Goal: Information Seeking & Learning: Find specific fact

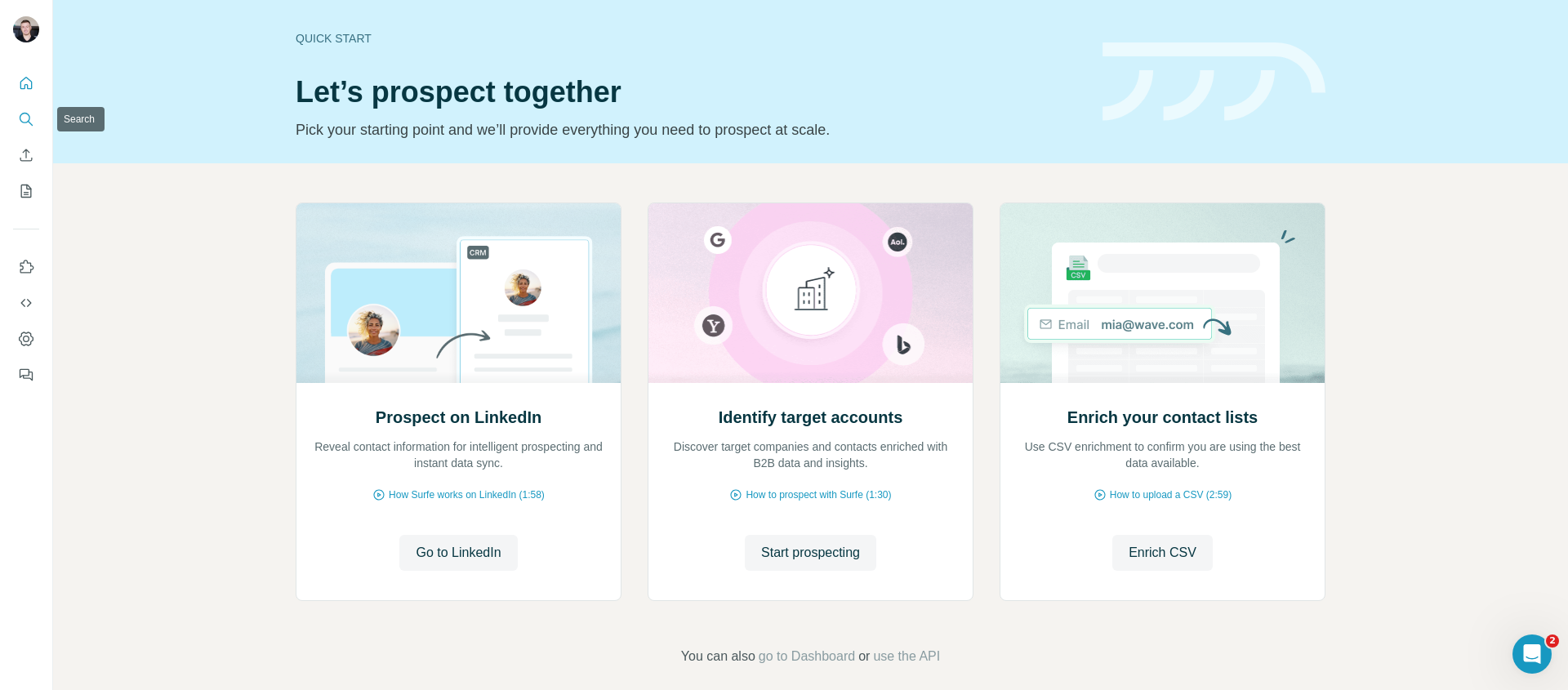
click at [15, 126] on button "Search" at bounding box center [26, 119] width 26 height 29
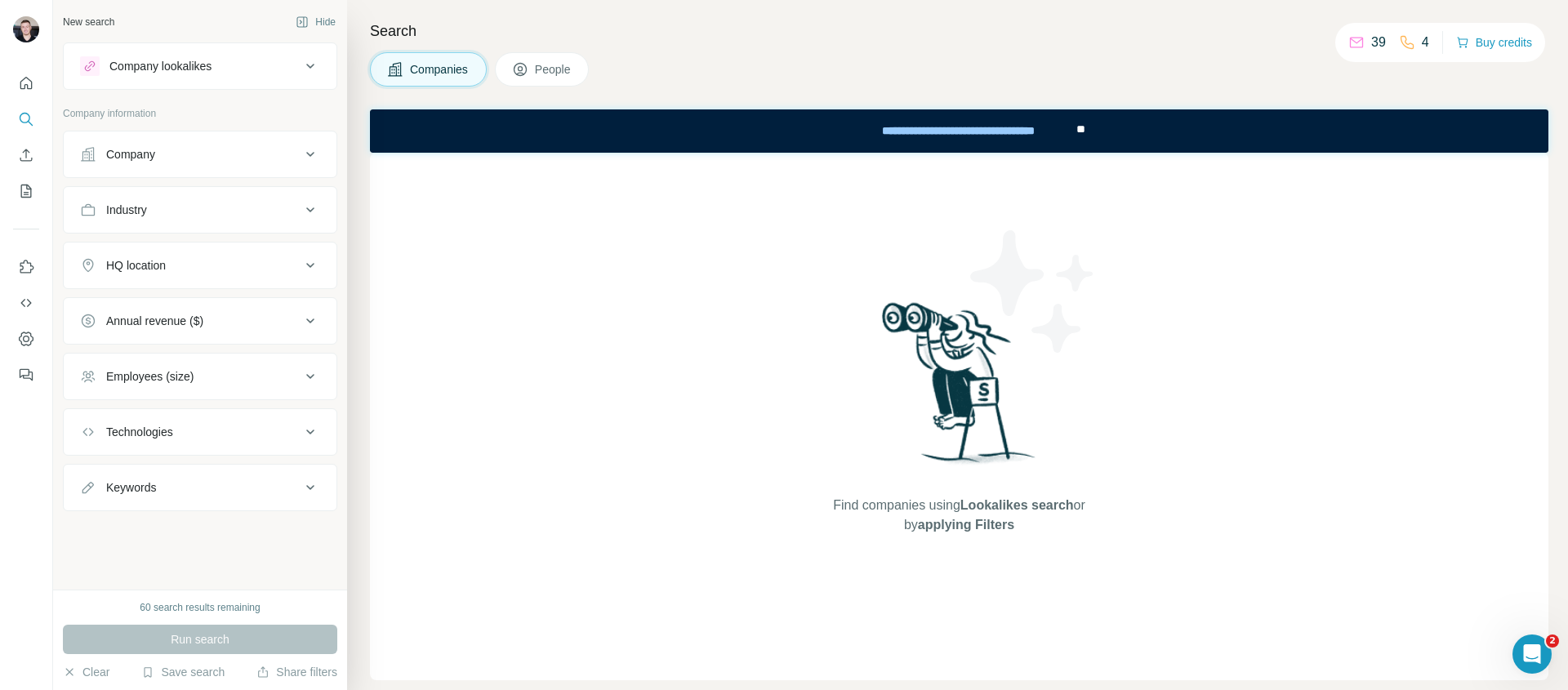
click at [522, 61] on icon at bounding box center [519, 69] width 16 height 16
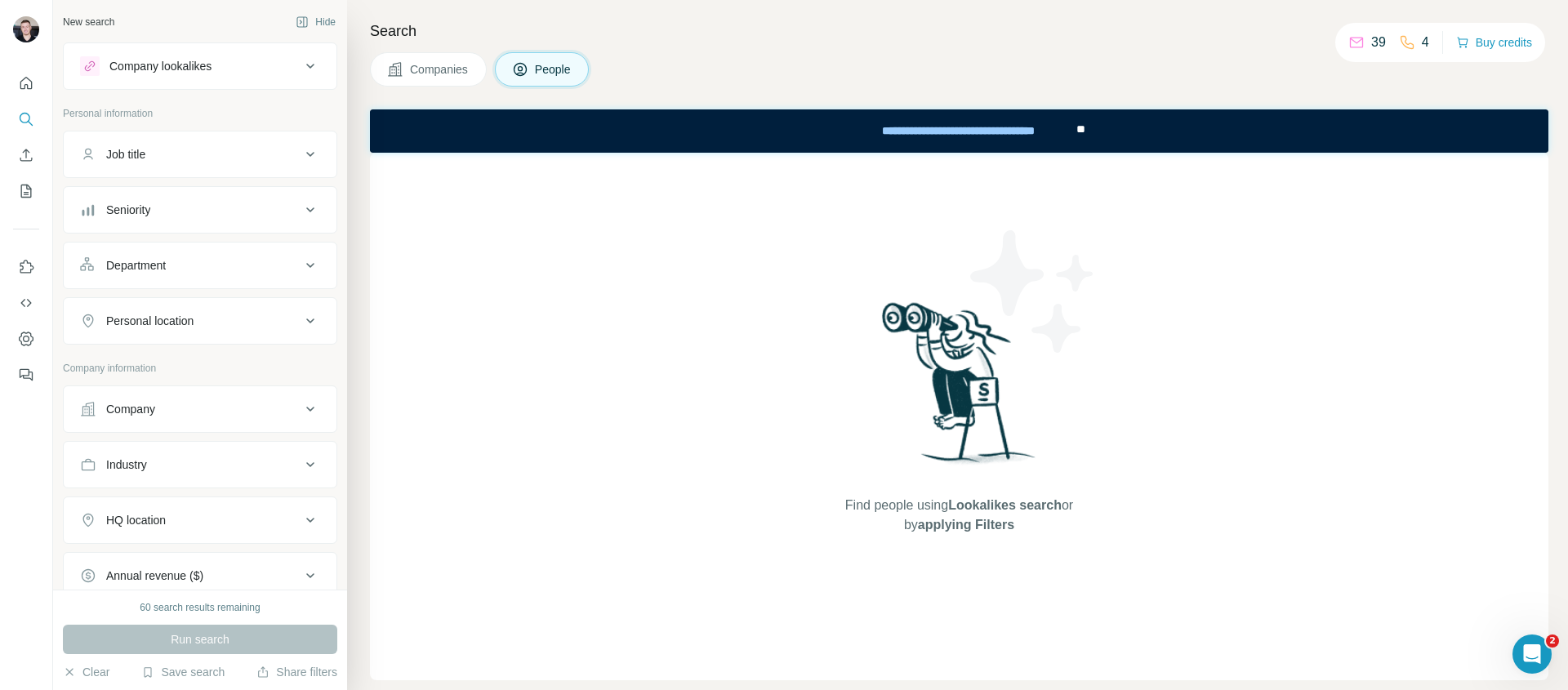
click at [237, 152] on div "Job title" at bounding box center [191, 154] width 221 height 16
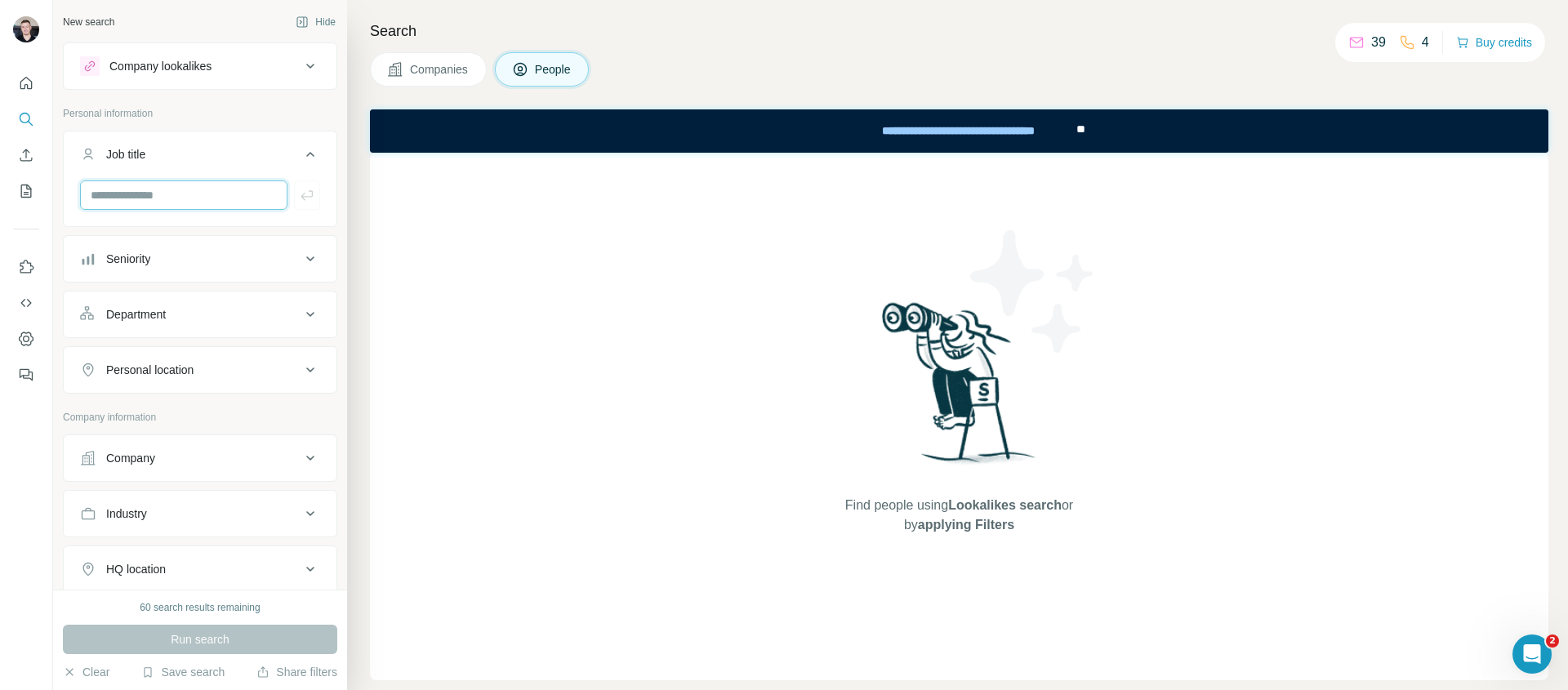
click at [181, 200] on input "text" at bounding box center [184, 194] width 208 height 29
type input "**********"
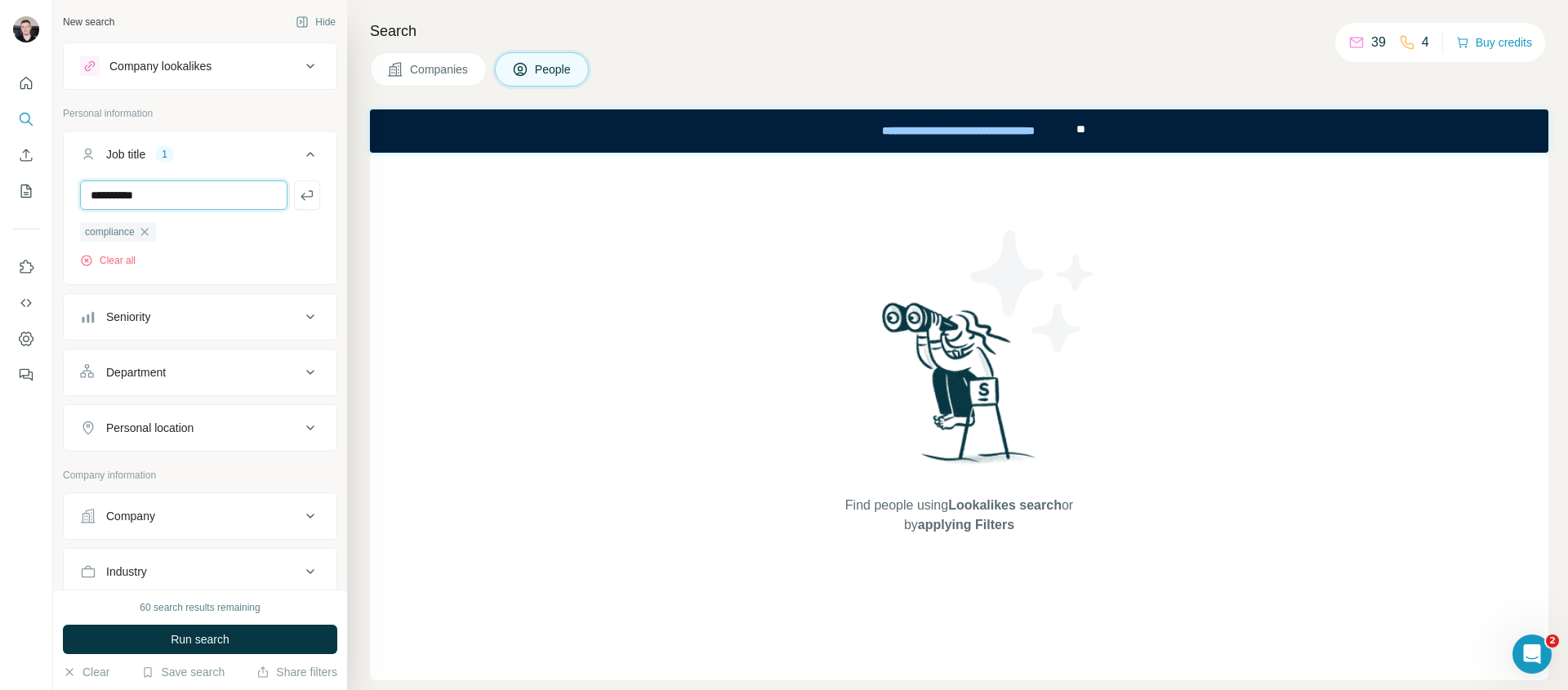
type input "**********"
type input "***"
type input "********"
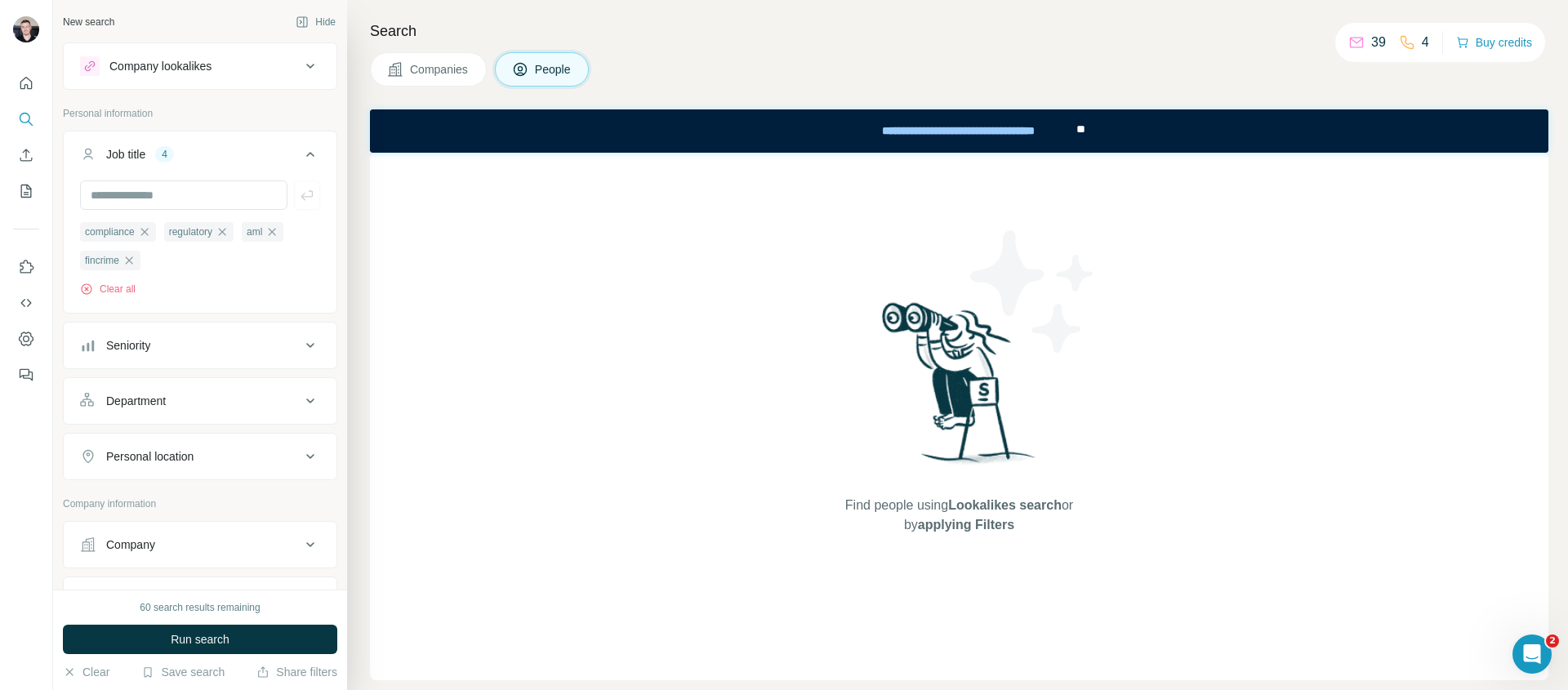
click at [261, 454] on div "Personal location" at bounding box center [191, 456] width 221 height 16
click at [184, 511] on input "text" at bounding box center [200, 496] width 240 height 29
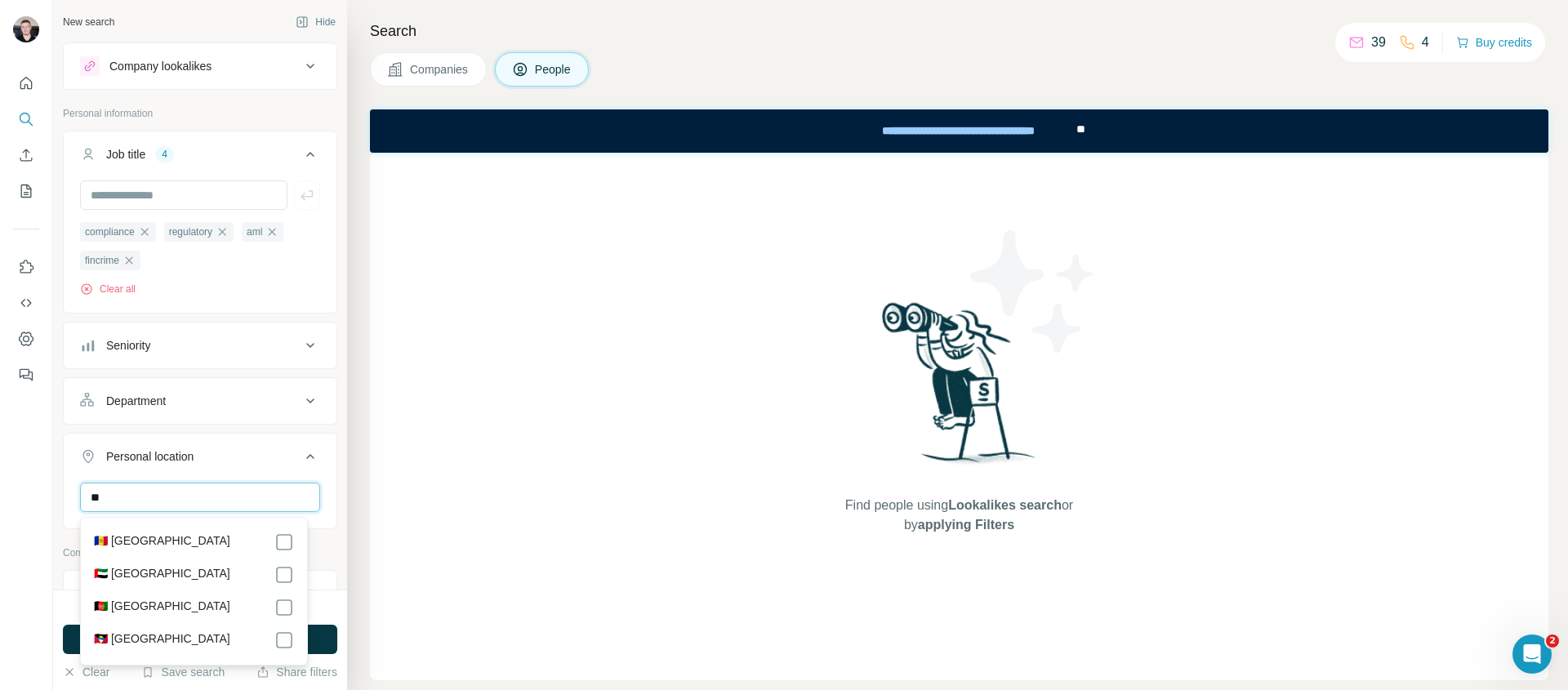
type input "*"
type input "******"
click at [203, 635] on div "🇺🇸 [GEOGRAPHIC_DATA]" at bounding box center [194, 640] width 200 height 20
click at [156, 649] on label "🇺🇸 [GEOGRAPHIC_DATA]" at bounding box center [161, 640] width 136 height 20
click at [331, 529] on div "New search Hide Company lookalikes Personal information Job title 4 compliance …" at bounding box center [199, 295] width 294 height 589
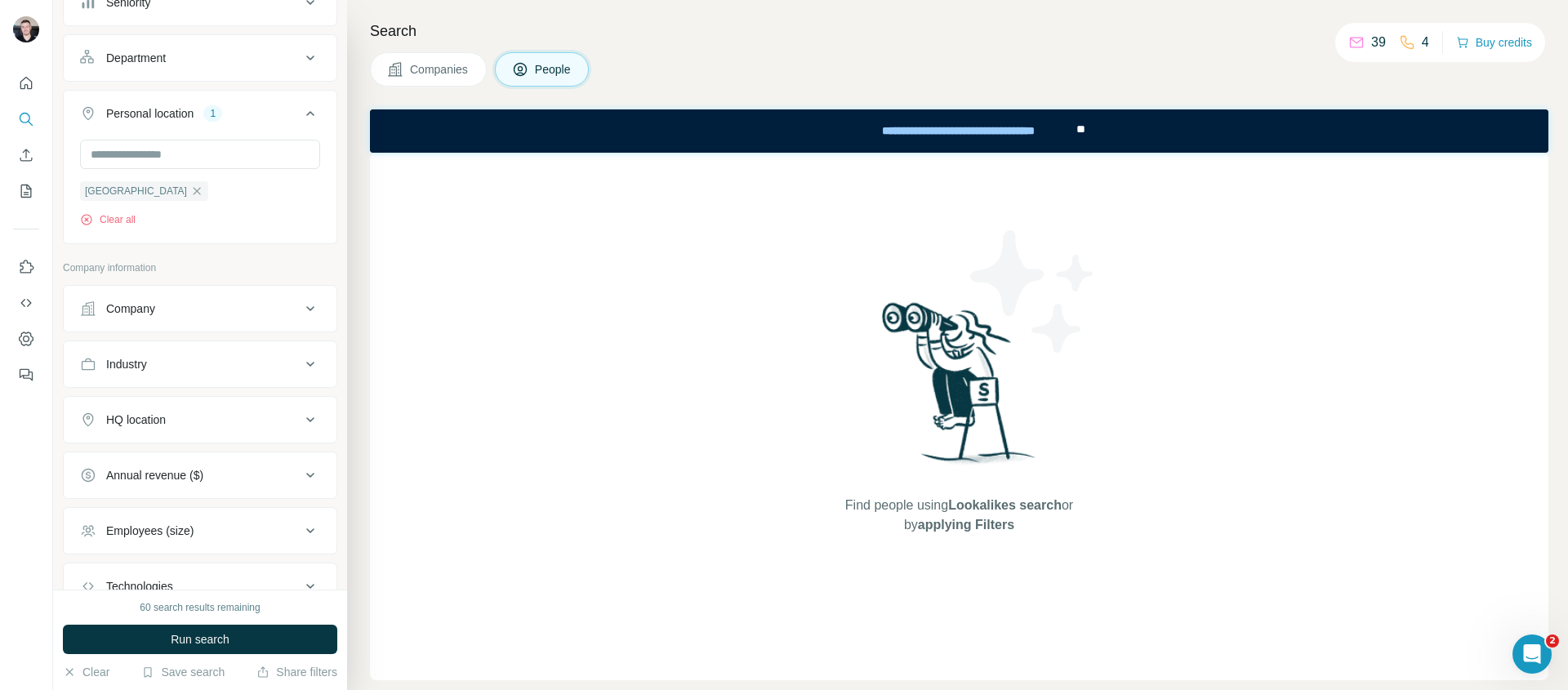
scroll to position [353, 0]
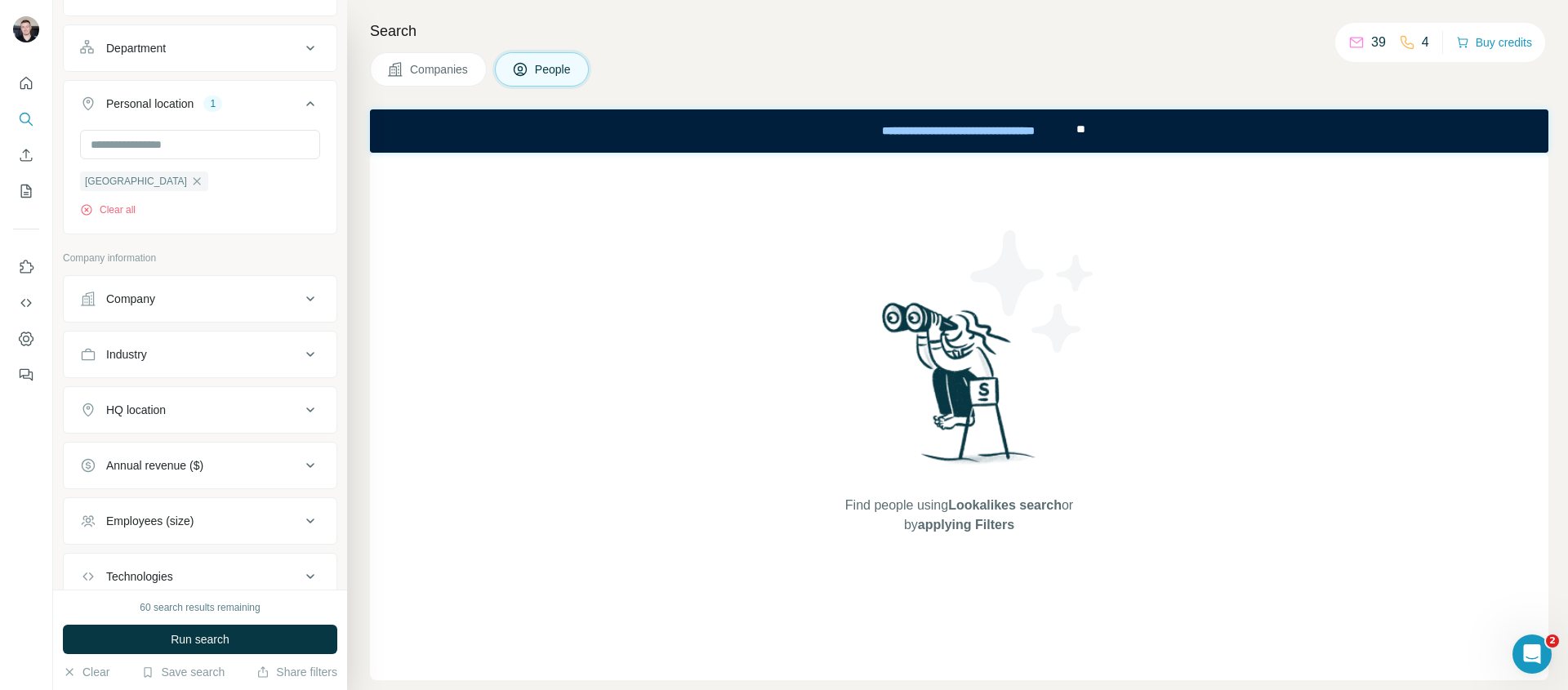
click at [214, 410] on div "HQ location" at bounding box center [191, 410] width 221 height 16
click at [206, 456] on input "text" at bounding box center [200, 450] width 240 height 29
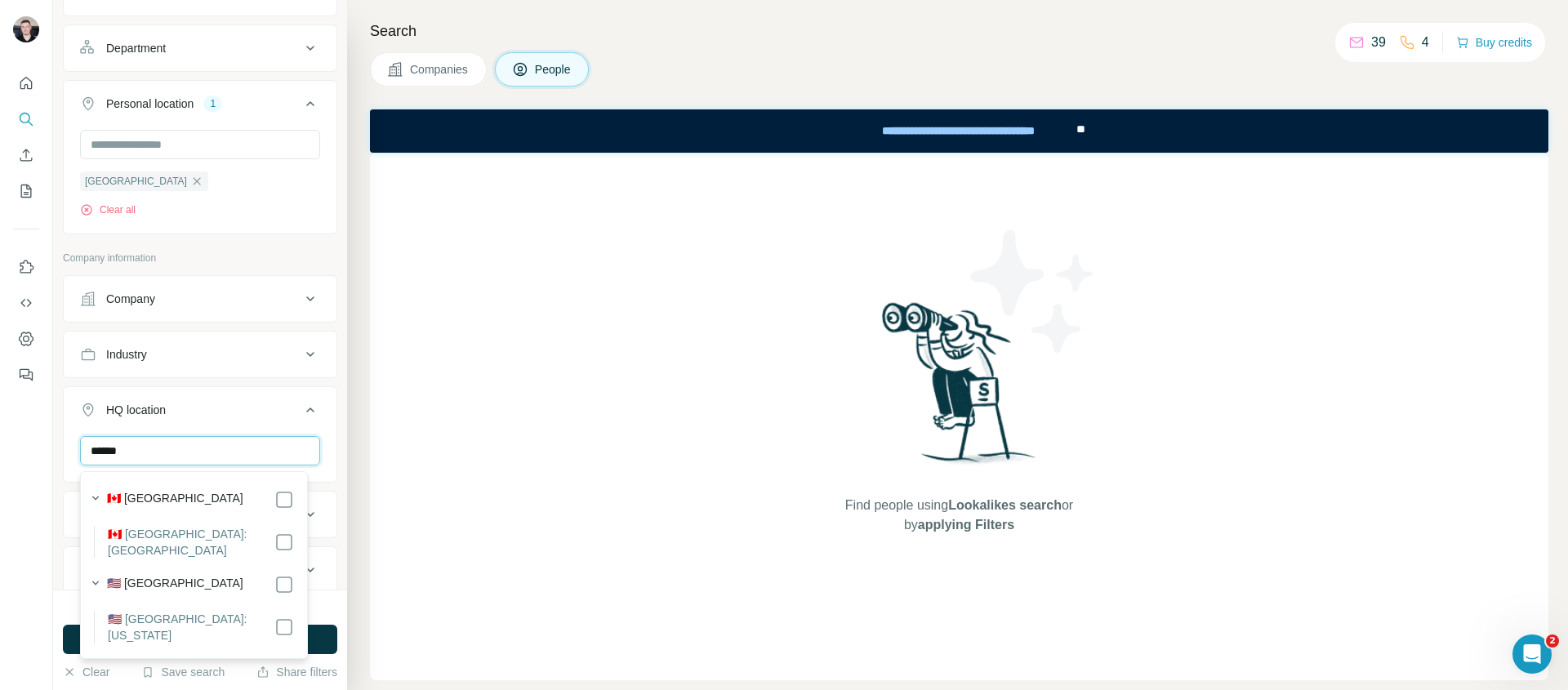
type input "******"
click at [213, 611] on label "🇺🇸 [GEOGRAPHIC_DATA]: [US_STATE]" at bounding box center [191, 627] width 166 height 33
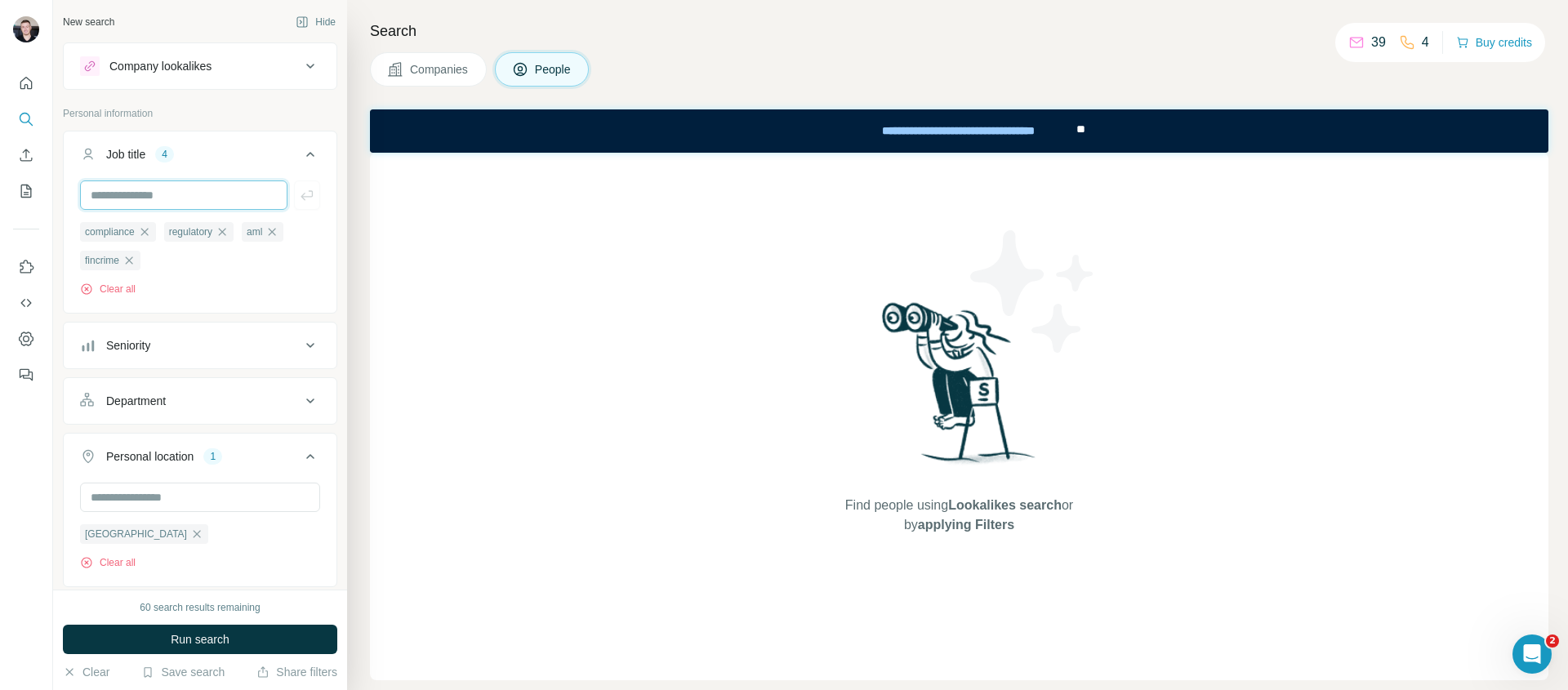
click at [136, 189] on input "text" at bounding box center [184, 194] width 208 height 29
click at [166, 639] on button "Run search" at bounding box center [200, 639] width 275 height 29
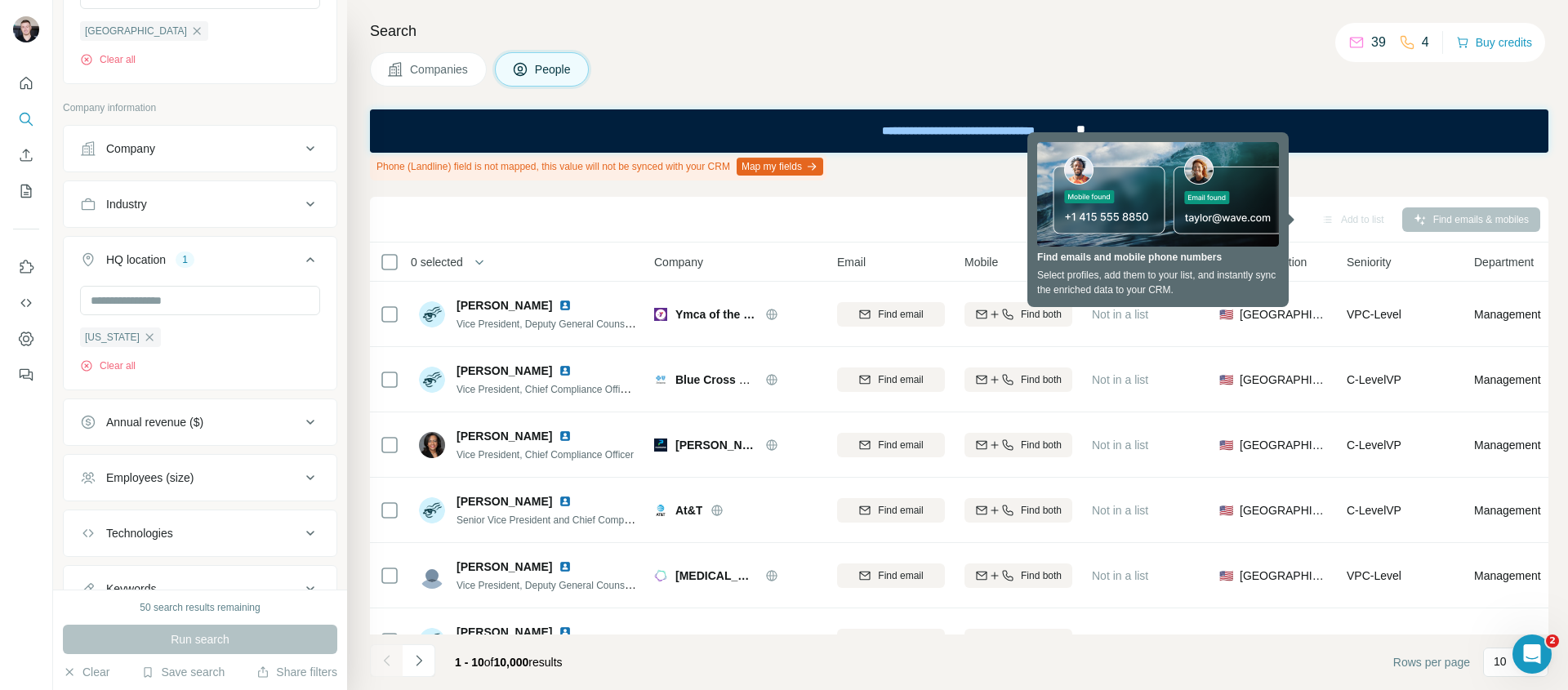
scroll to position [692, 0]
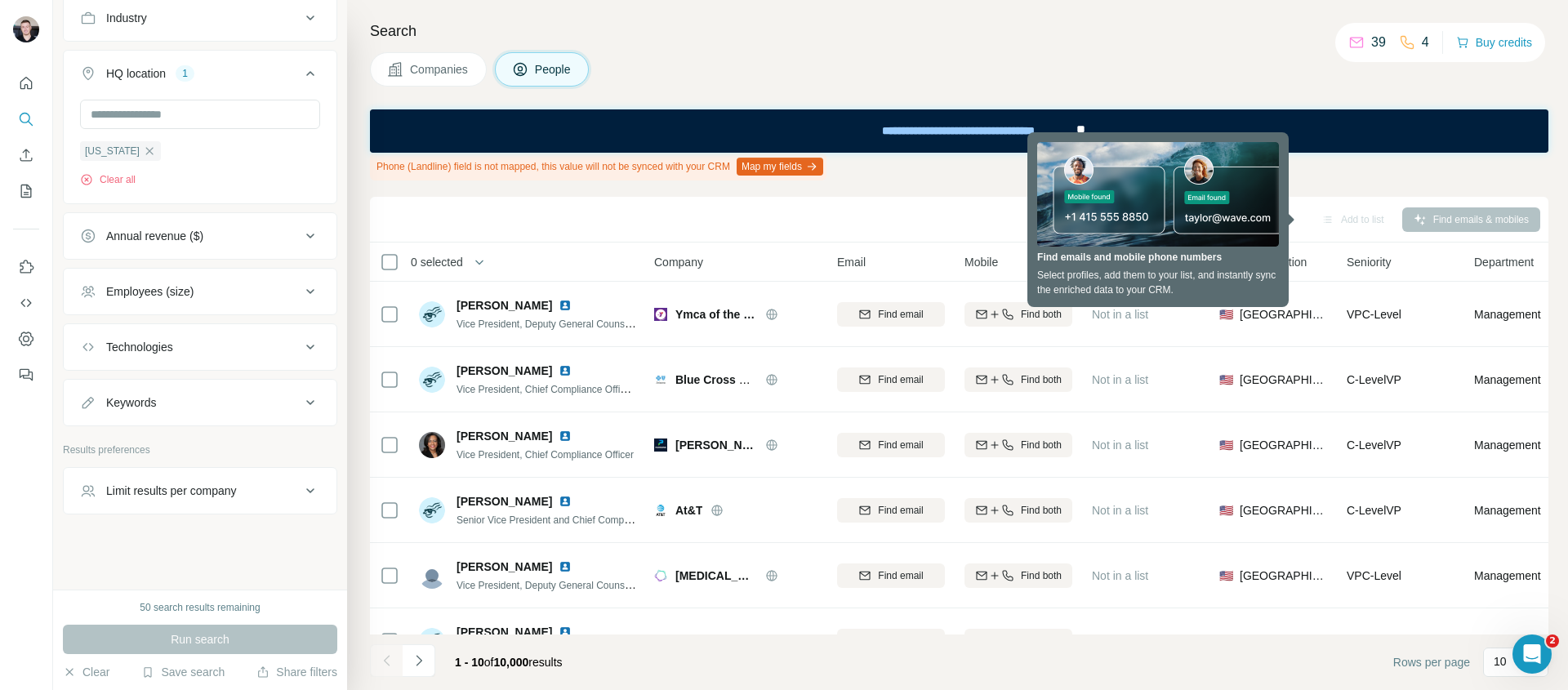
click at [216, 292] on div "Employees (size)" at bounding box center [191, 291] width 221 height 16
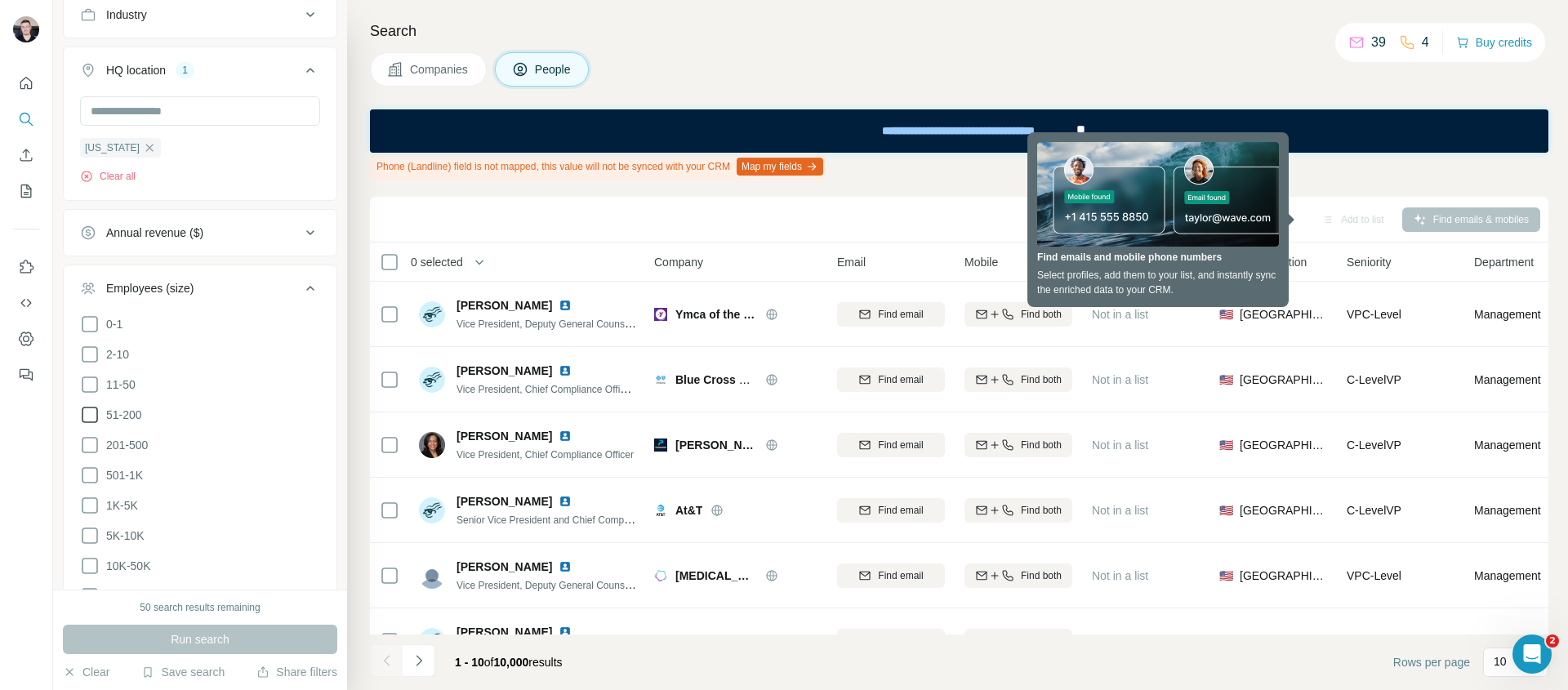
click at [92, 408] on icon at bounding box center [90, 414] width 20 height 20
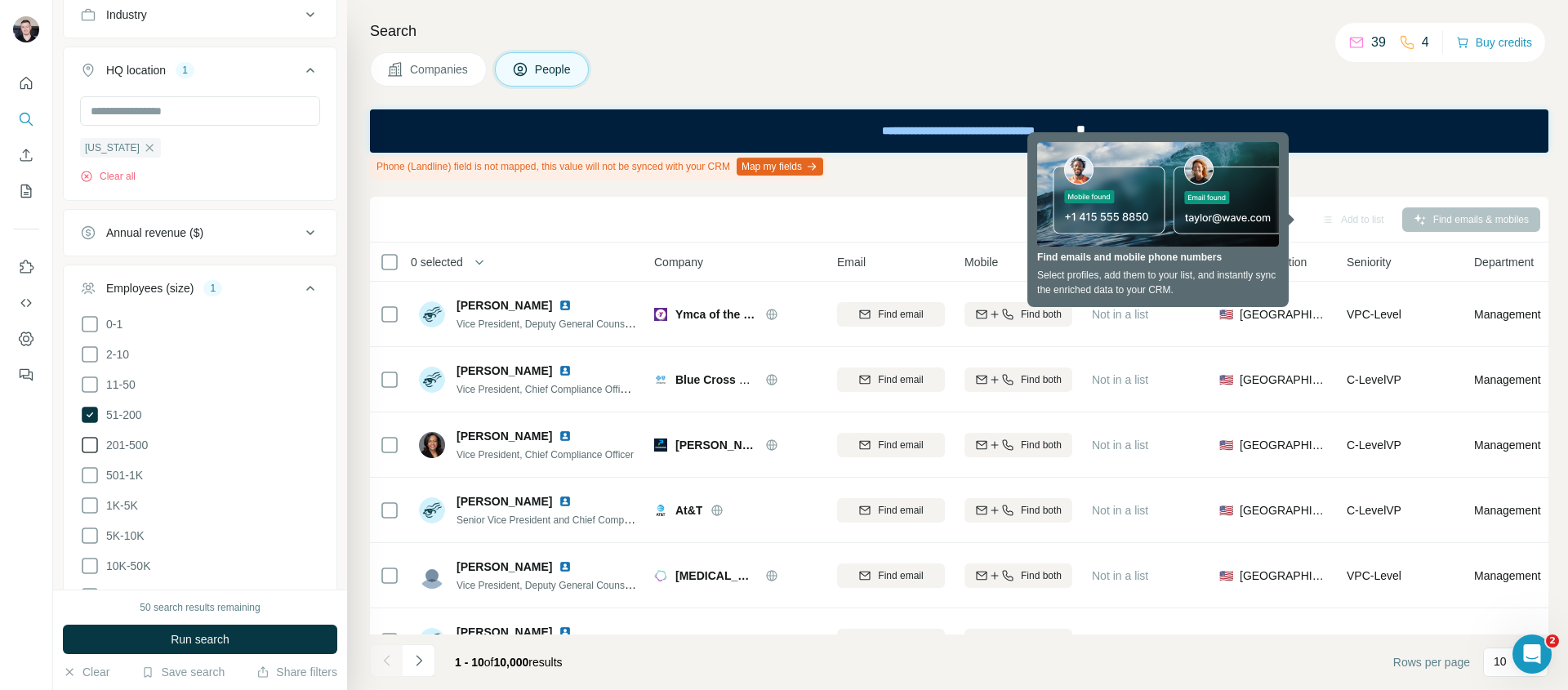
click at [88, 445] on icon at bounding box center [90, 445] width 20 height 20
click at [88, 475] on icon at bounding box center [90, 475] width 20 height 20
click at [93, 511] on icon at bounding box center [89, 505] width 16 height 16
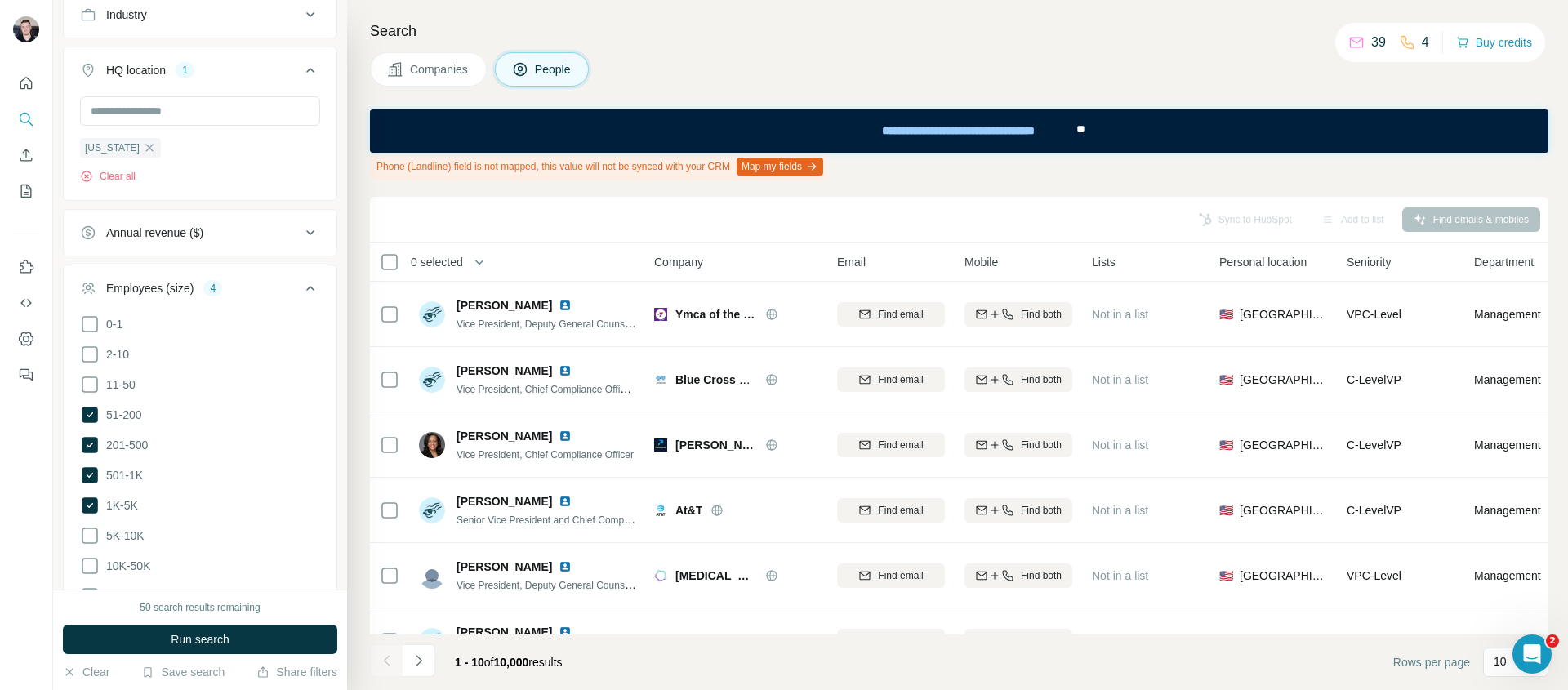
click at [300, 285] on icon at bounding box center [310, 288] width 20 height 20
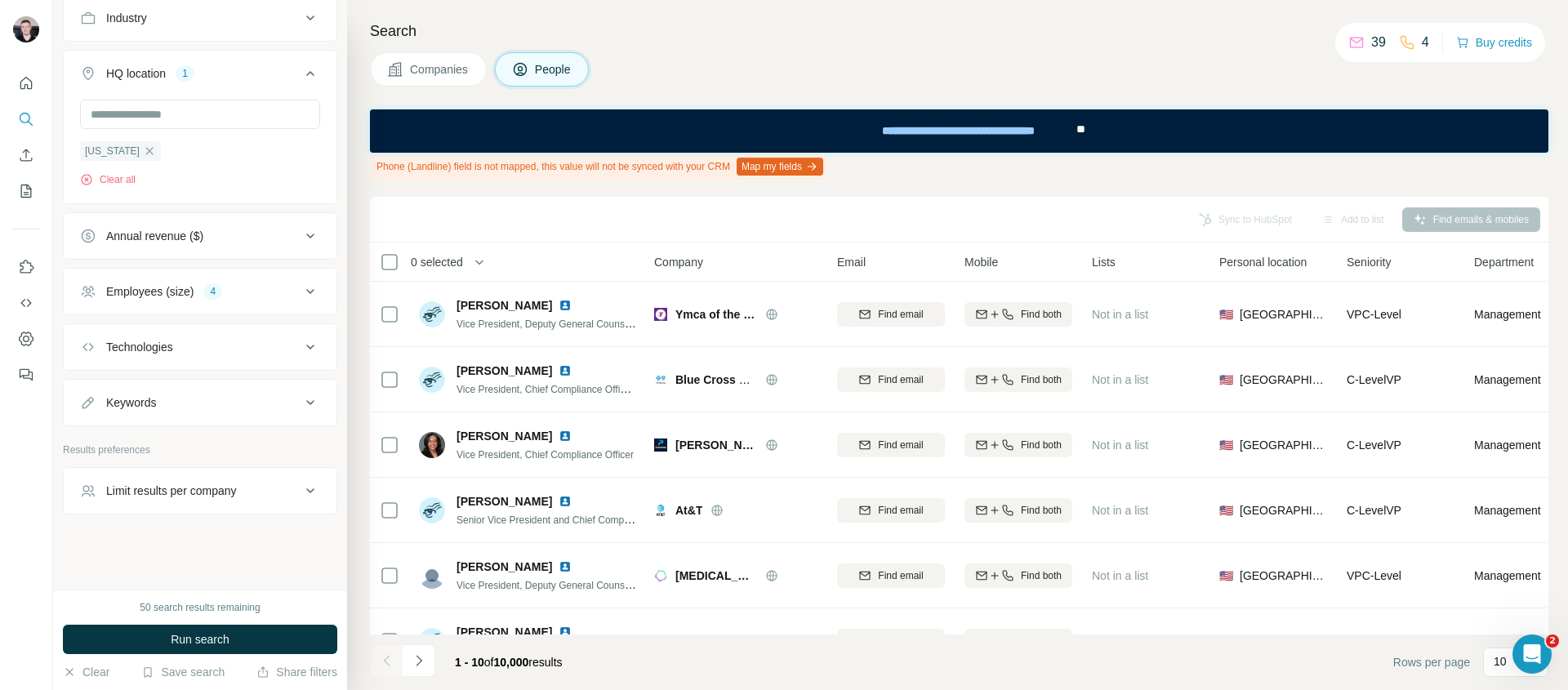
click at [262, 347] on div "Technologies" at bounding box center [191, 346] width 221 height 16
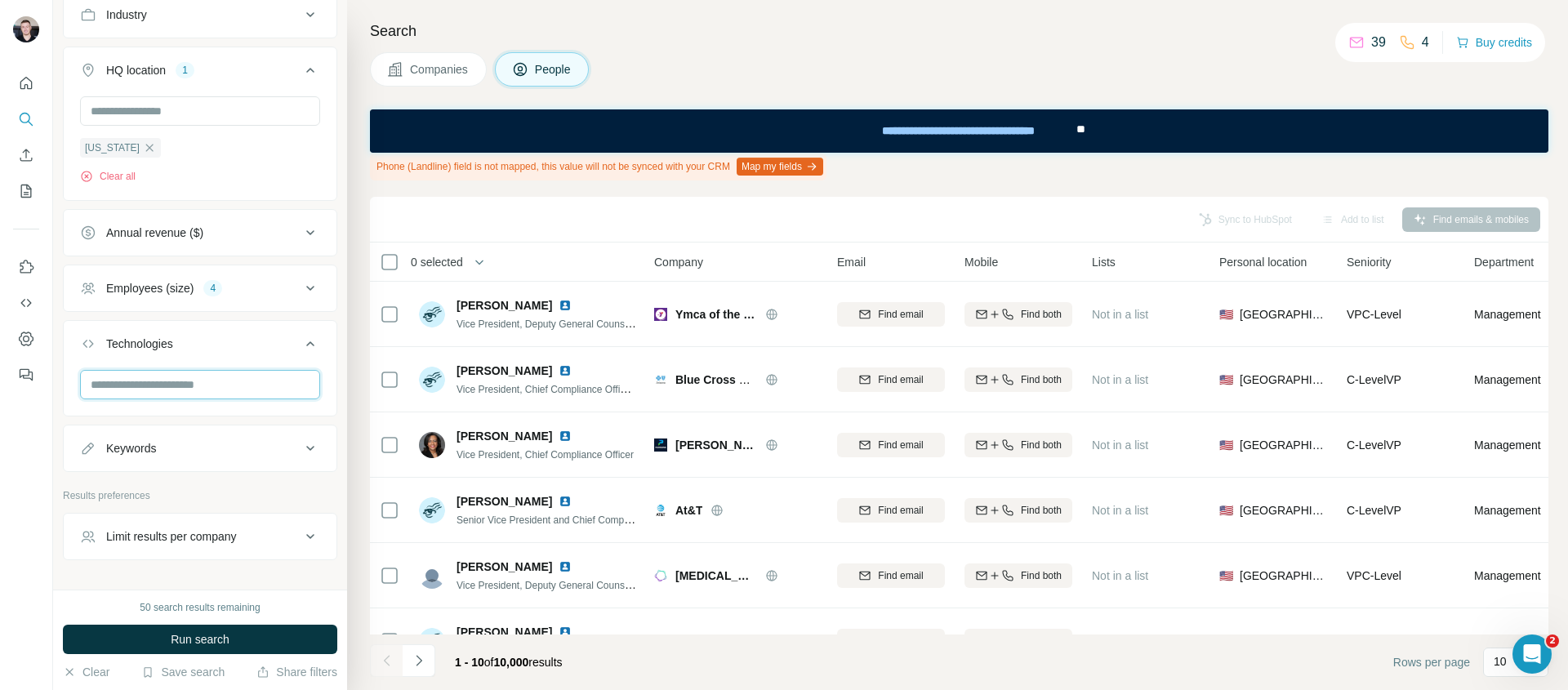
click at [249, 393] on input "text" at bounding box center [200, 384] width 240 height 29
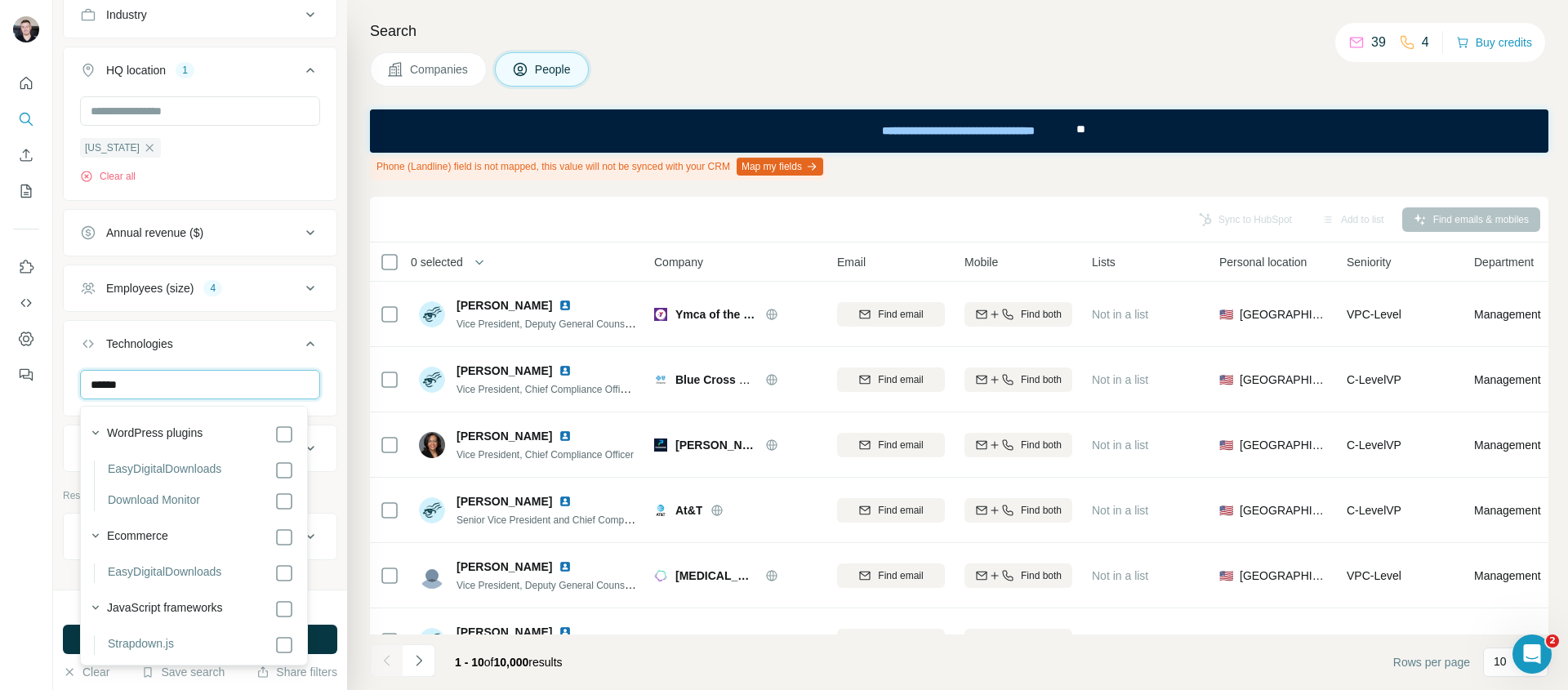
type input "*******"
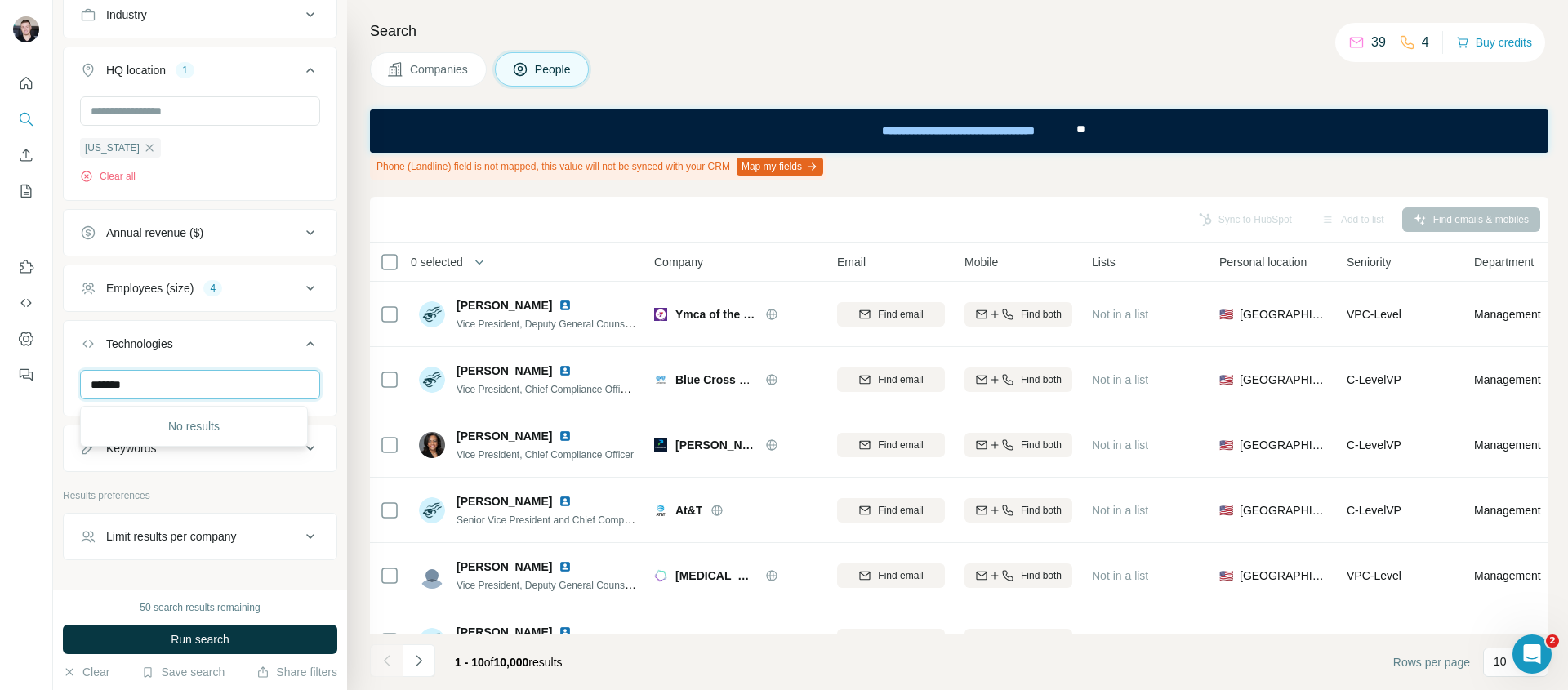
click at [245, 391] on input "*******" at bounding box center [200, 384] width 240 height 29
click at [59, 498] on div "New search Hide Company lookalikes Personal information Job title 4 compliance …" at bounding box center [199, 295] width 294 height 589
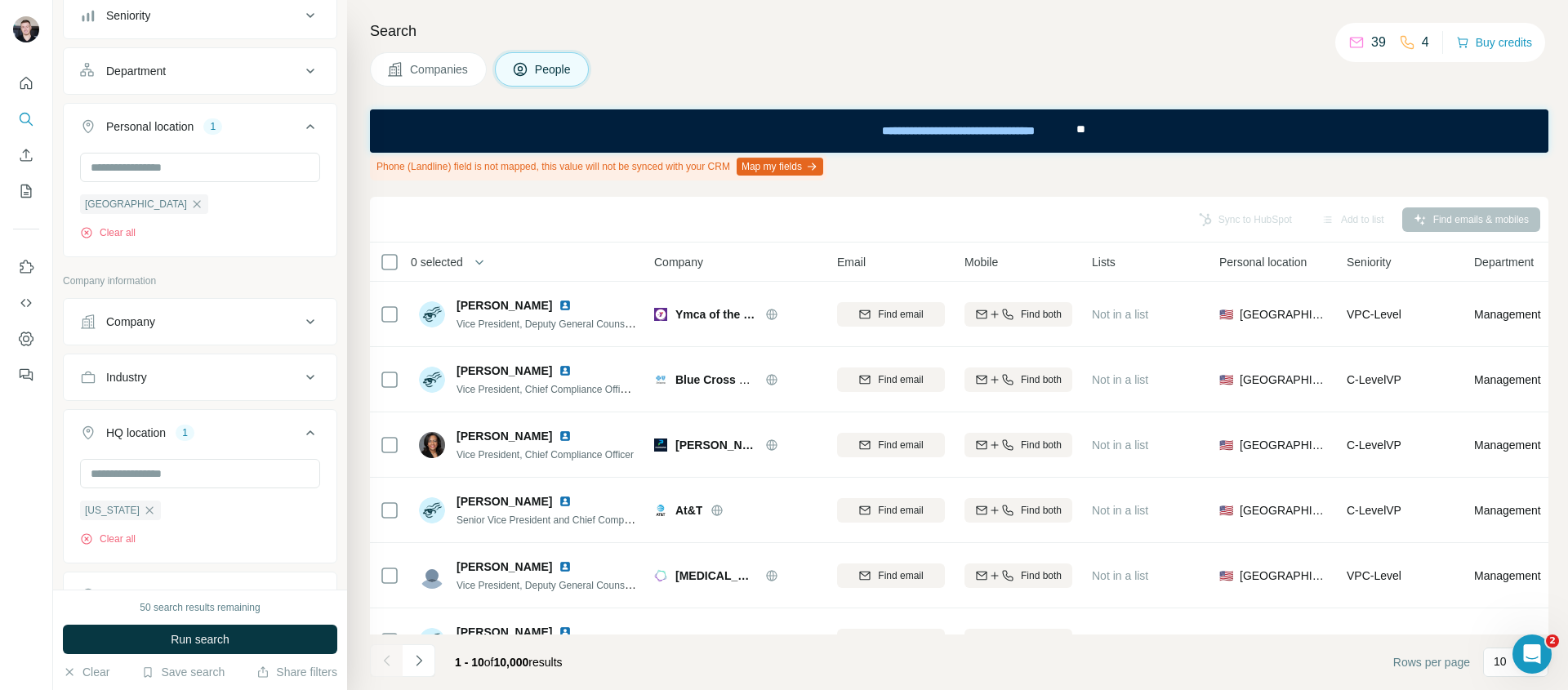
scroll to position [329, 0]
click at [261, 384] on div "Industry" at bounding box center [191, 378] width 221 height 16
click at [211, 420] on input at bounding box center [192, 418] width 202 height 18
type input "*****"
click at [158, 450] on div "Compliance" at bounding box center [194, 458] width 200 height 16
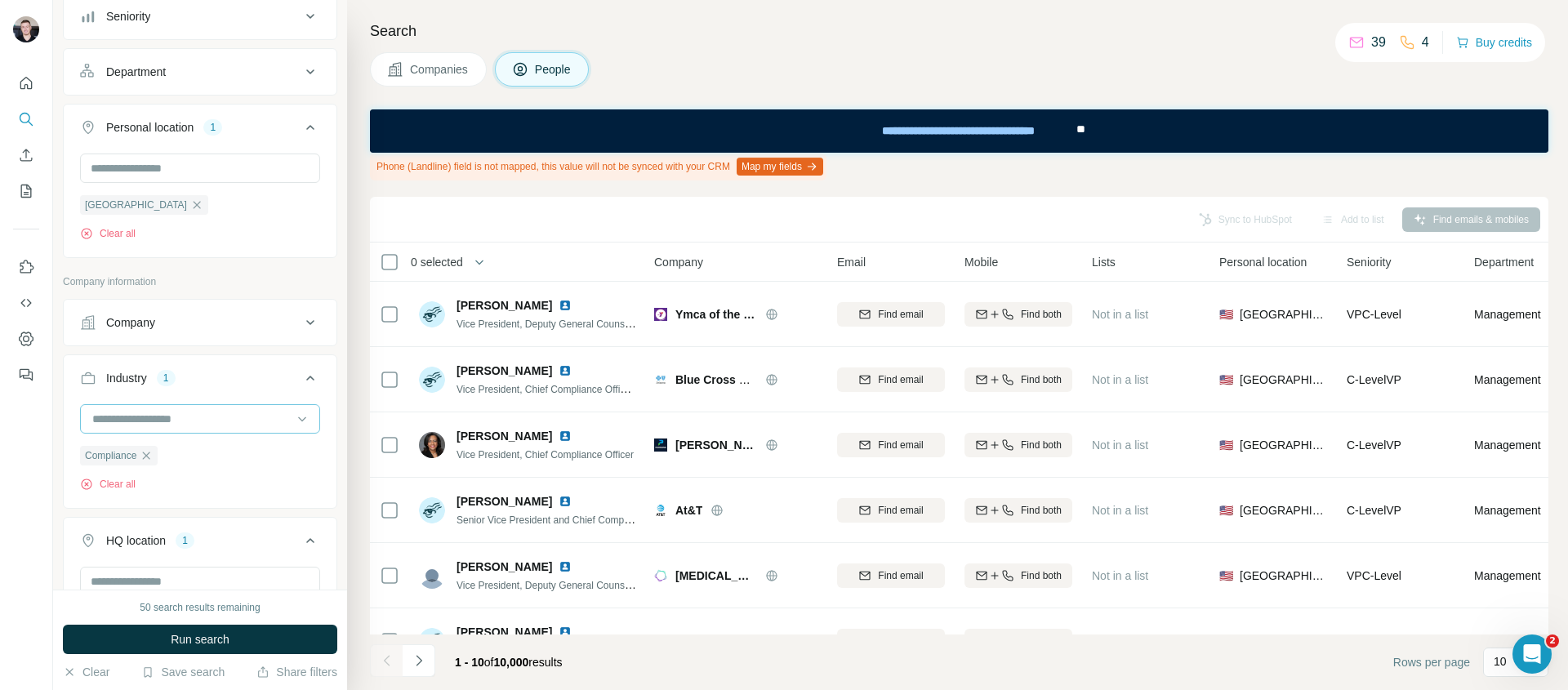
click at [170, 418] on input at bounding box center [192, 418] width 202 height 18
type input "*"
type input "****"
click at [186, 459] on div "FinTech" at bounding box center [194, 458] width 200 height 16
click at [184, 419] on input at bounding box center [192, 418] width 202 height 18
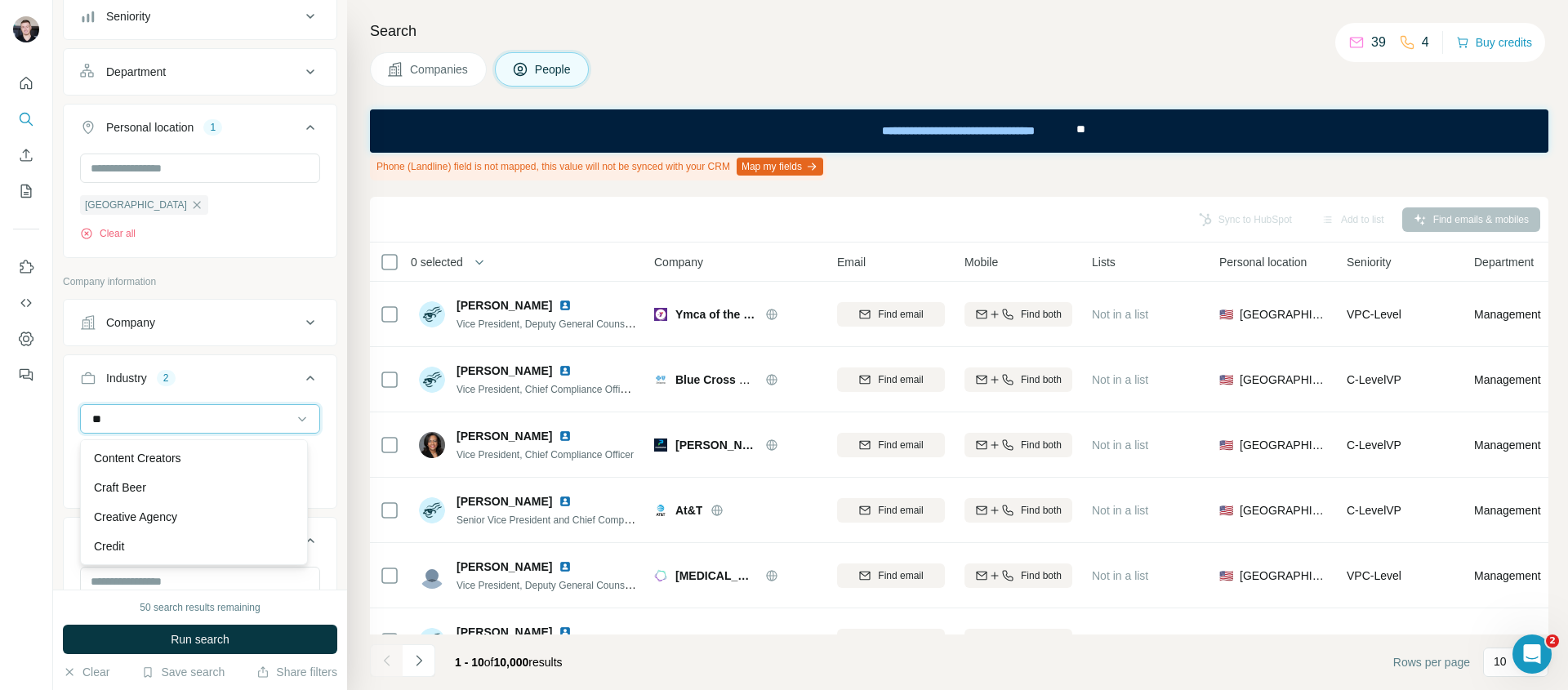
type input "*"
type input "****"
click at [329, 456] on div "New search Hide Company lookalikes Personal information Job title 4 compliance …" at bounding box center [199, 295] width 294 height 589
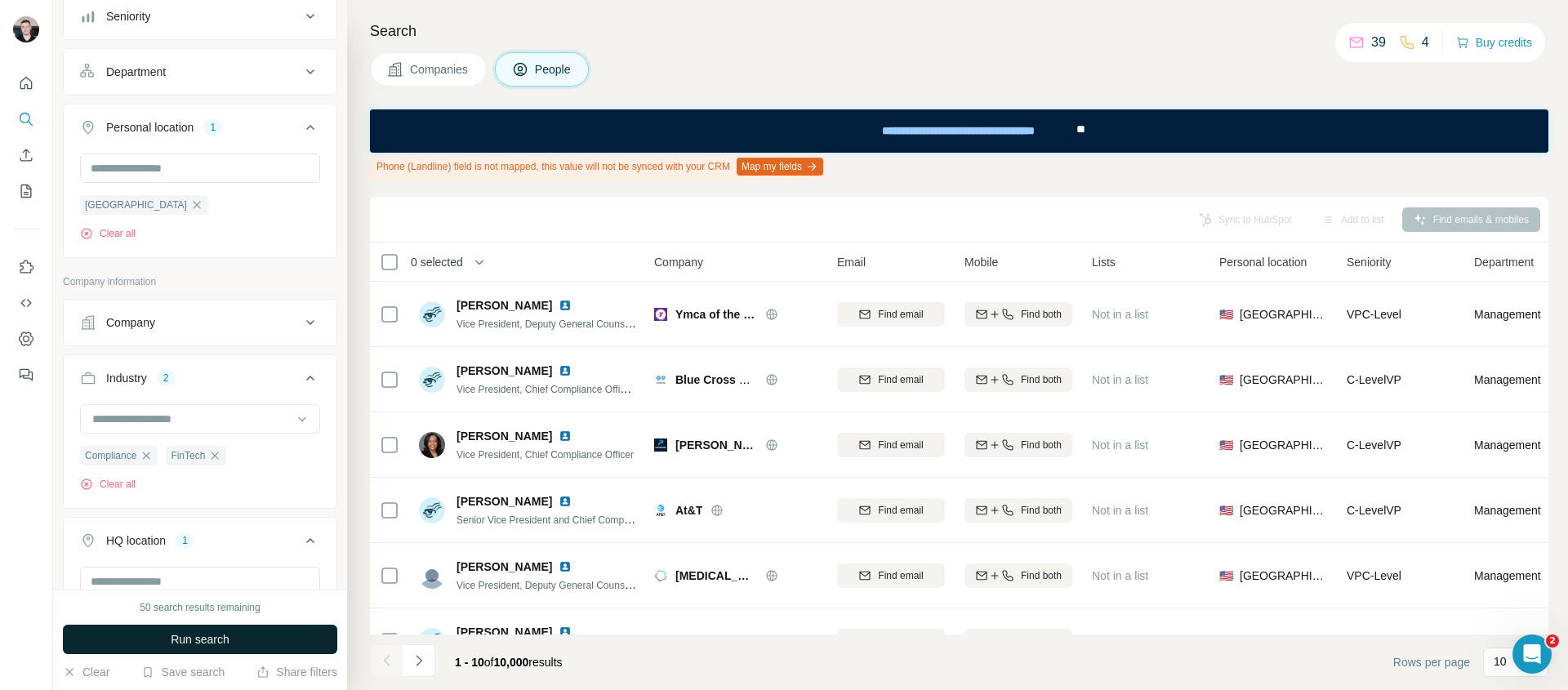
click at [214, 631] on span "Run search" at bounding box center [200, 639] width 59 height 16
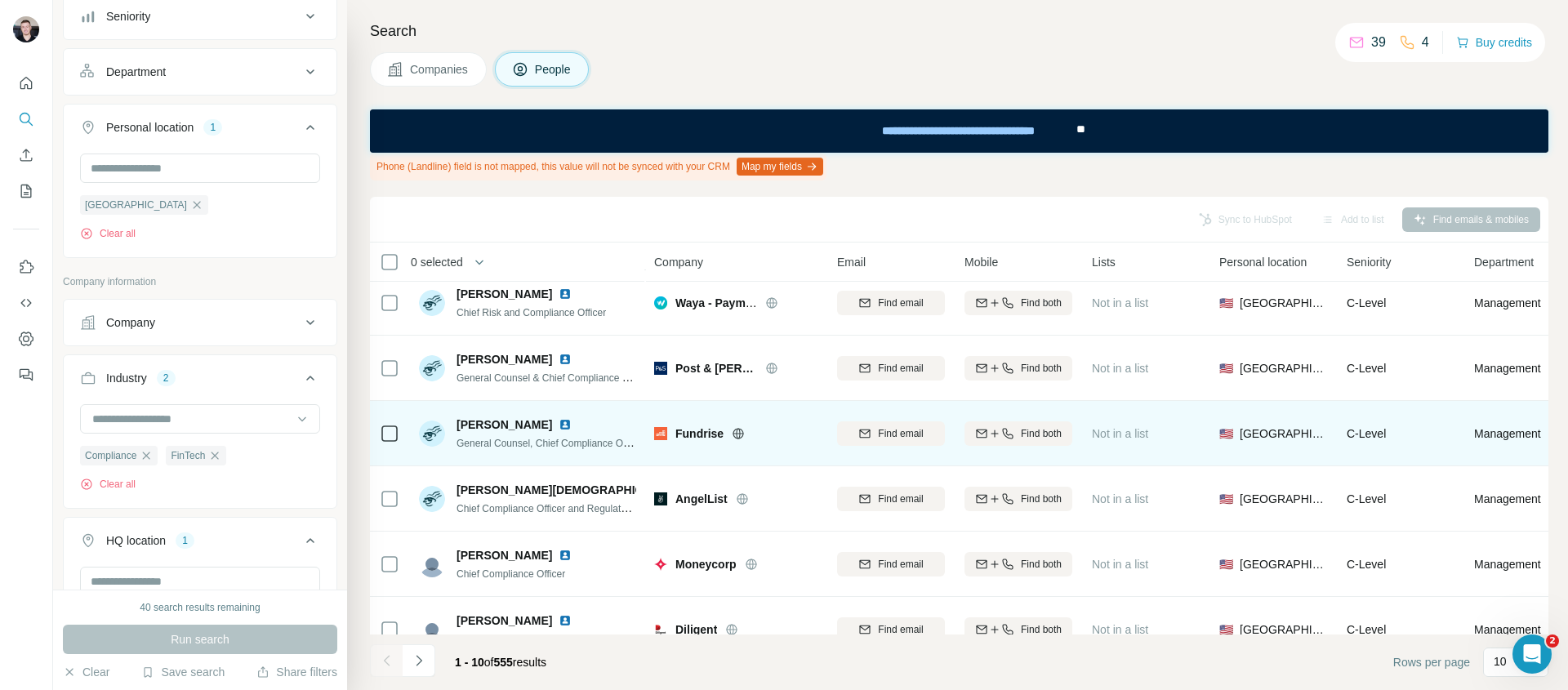
scroll to position [310, 0]
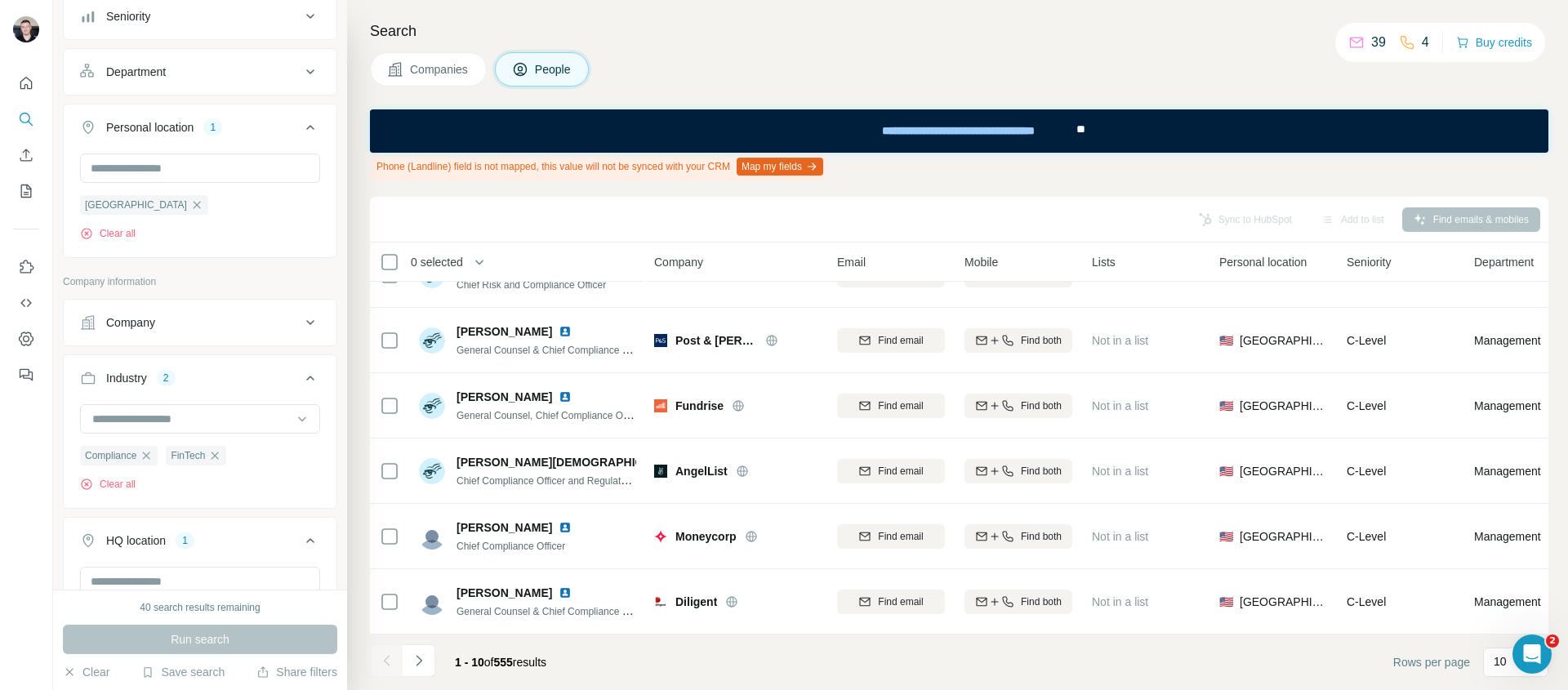
click at [1164, 180] on div "Search Companies People Phone (Landline) field is not mapped, this value will n…" at bounding box center [957, 345] width 1221 height 690
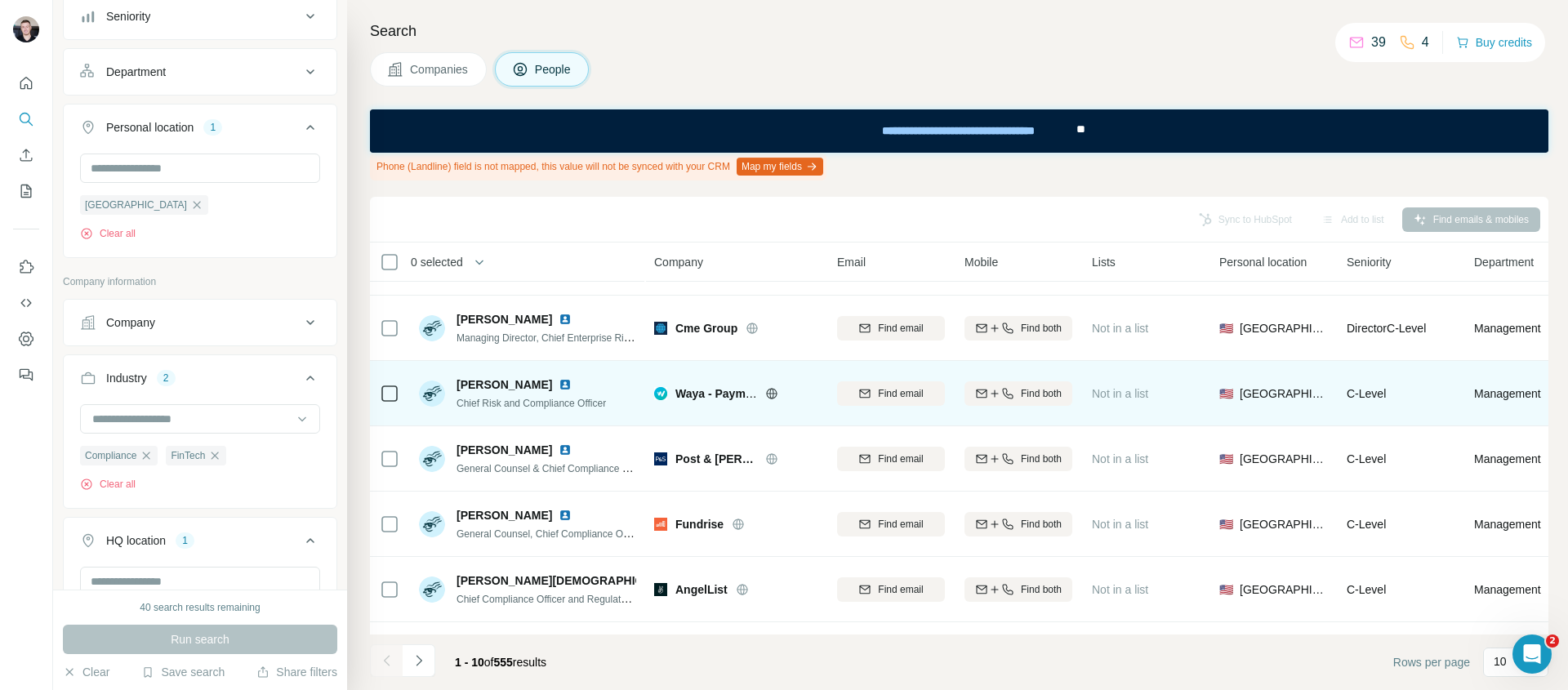
scroll to position [109, 0]
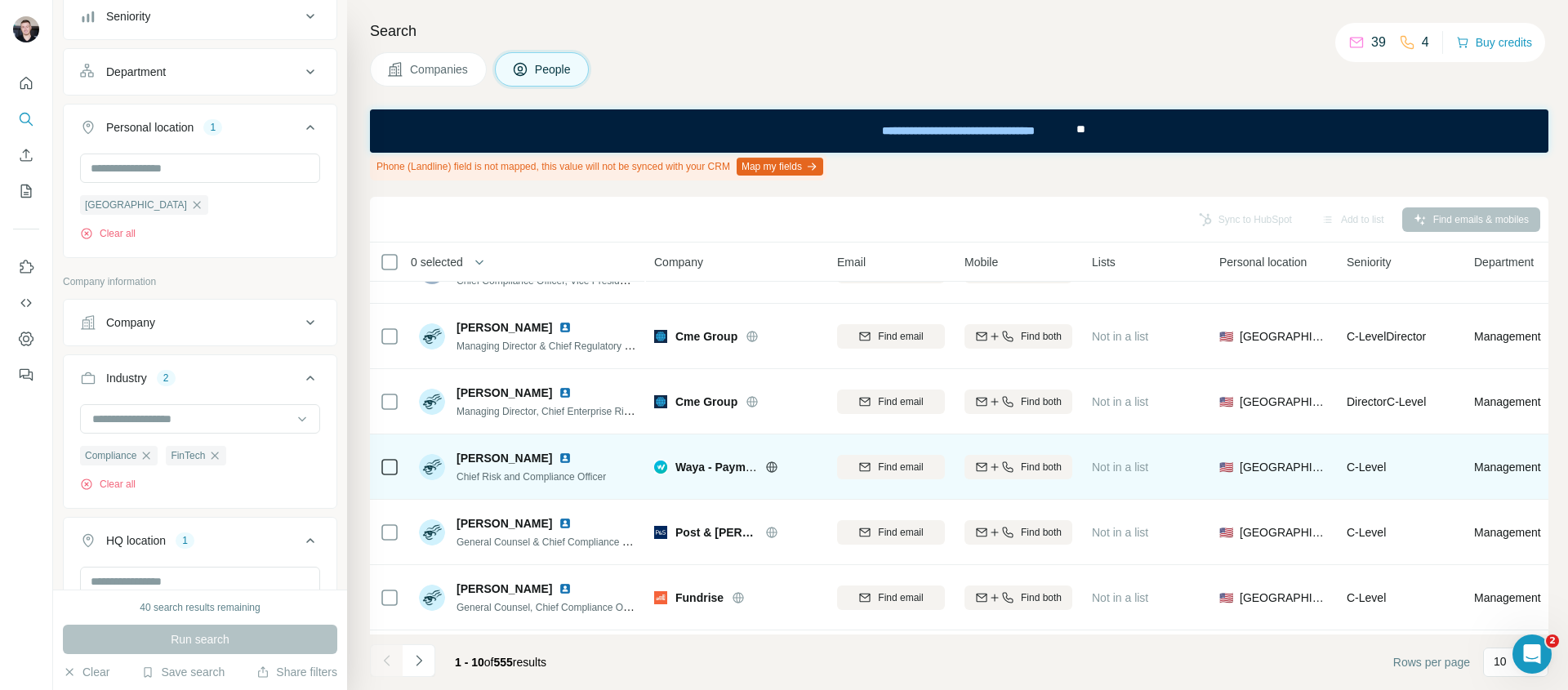
click at [571, 459] on img at bounding box center [565, 458] width 13 height 13
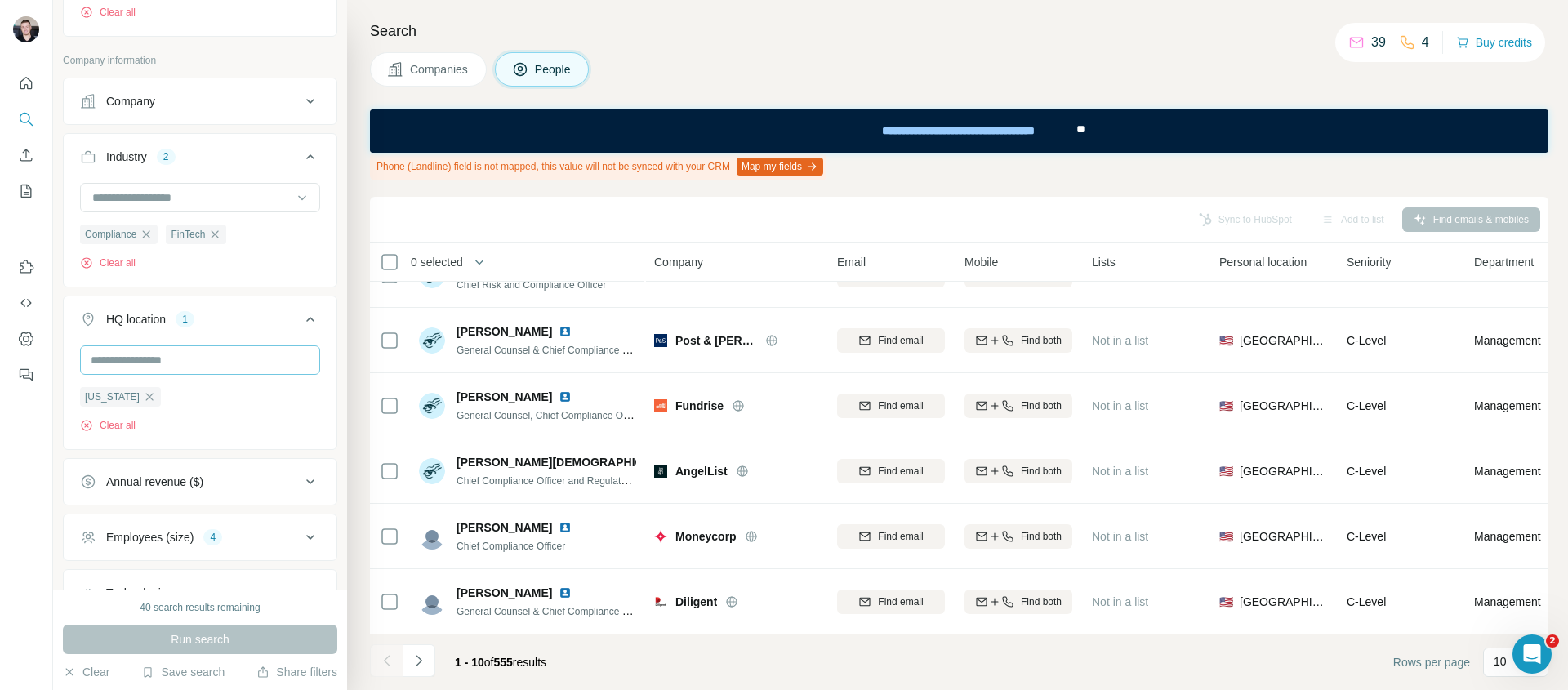
scroll to position [0, 0]
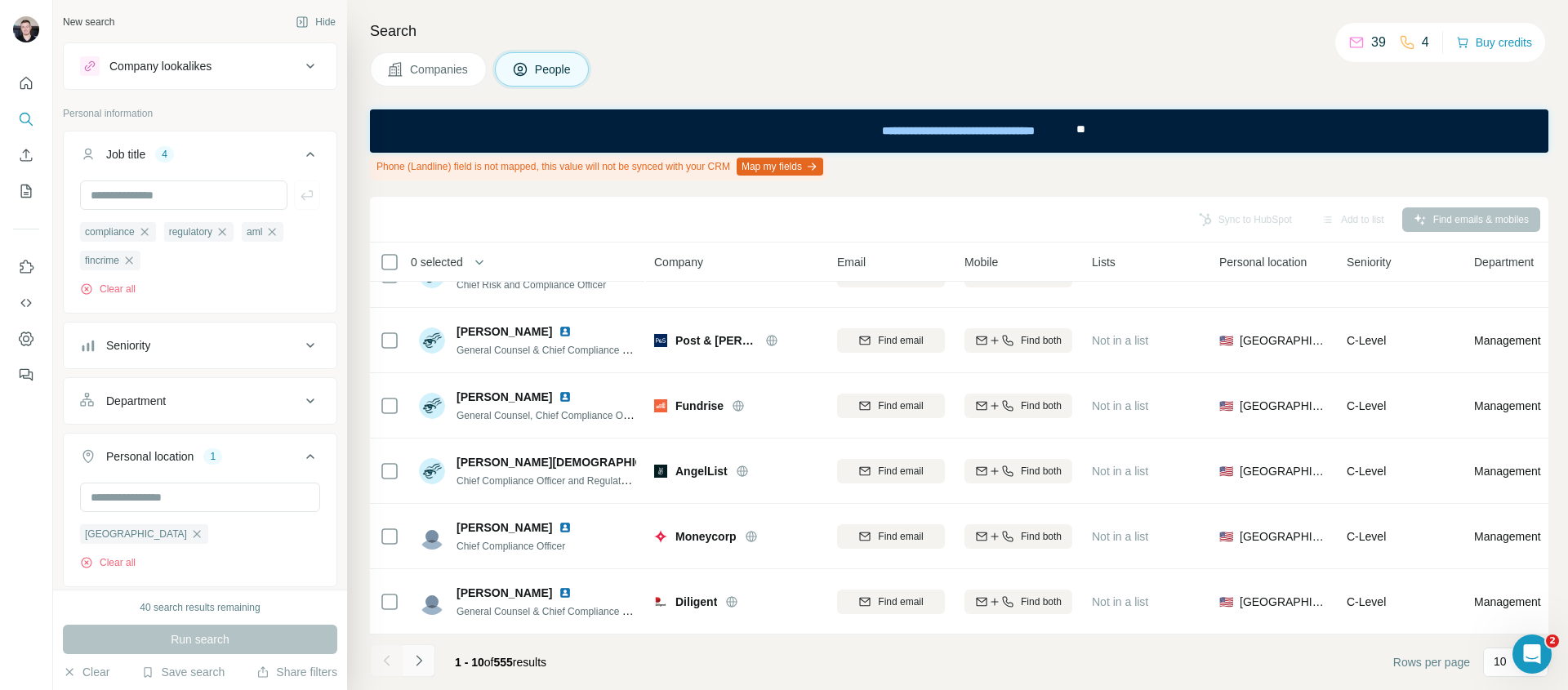
click at [420, 662] on icon "Navigate to next page" at bounding box center [418, 660] width 16 height 16
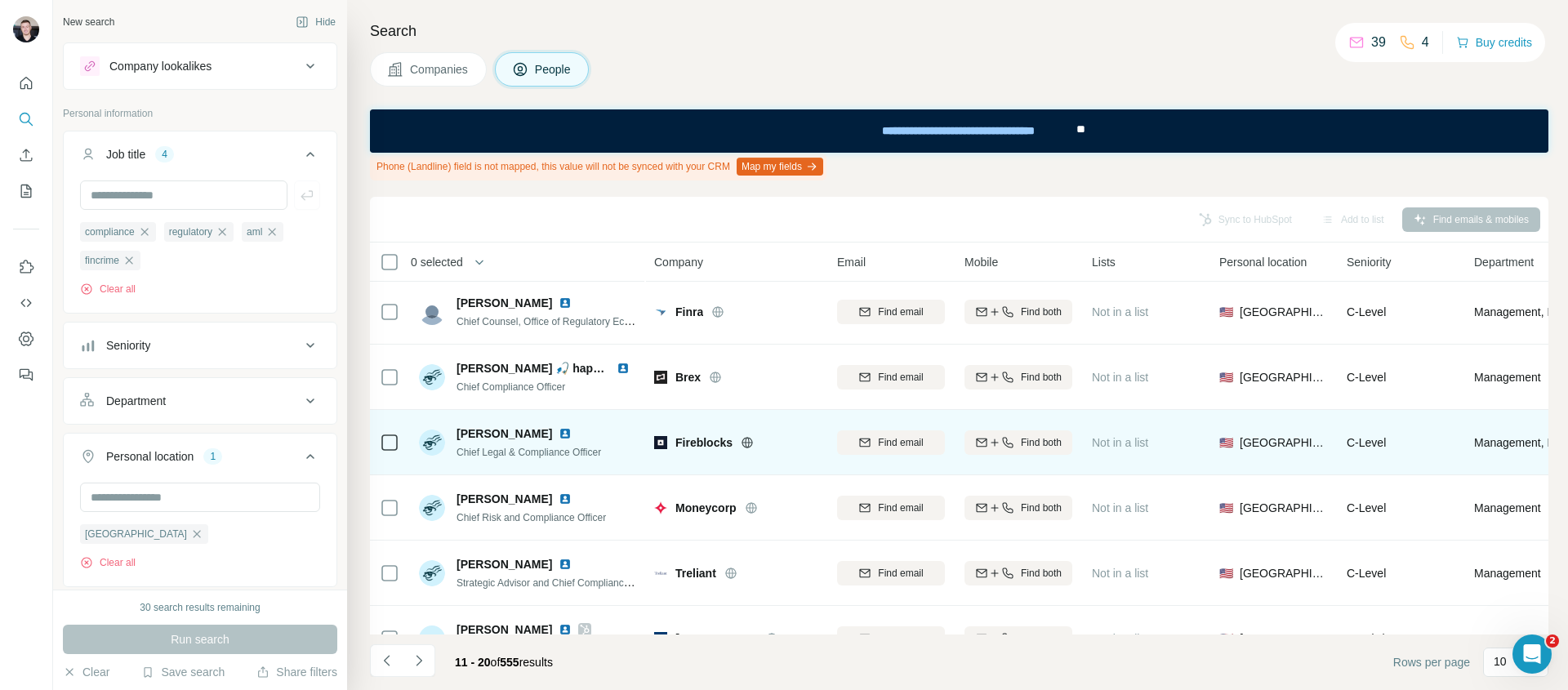
scroll to position [3, 0]
click at [571, 431] on img at bounding box center [565, 432] width 13 height 13
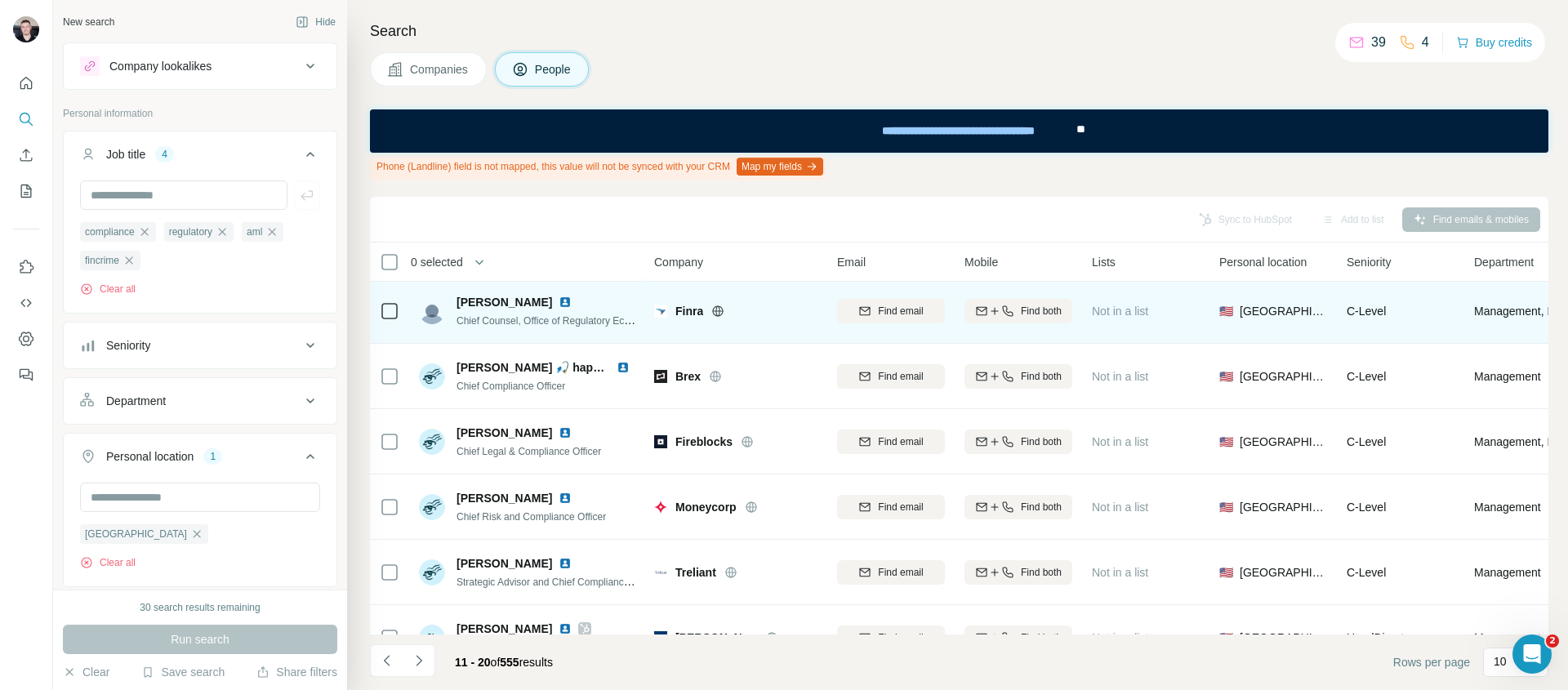
click at [559, 299] on img at bounding box center [565, 302] width 13 height 13
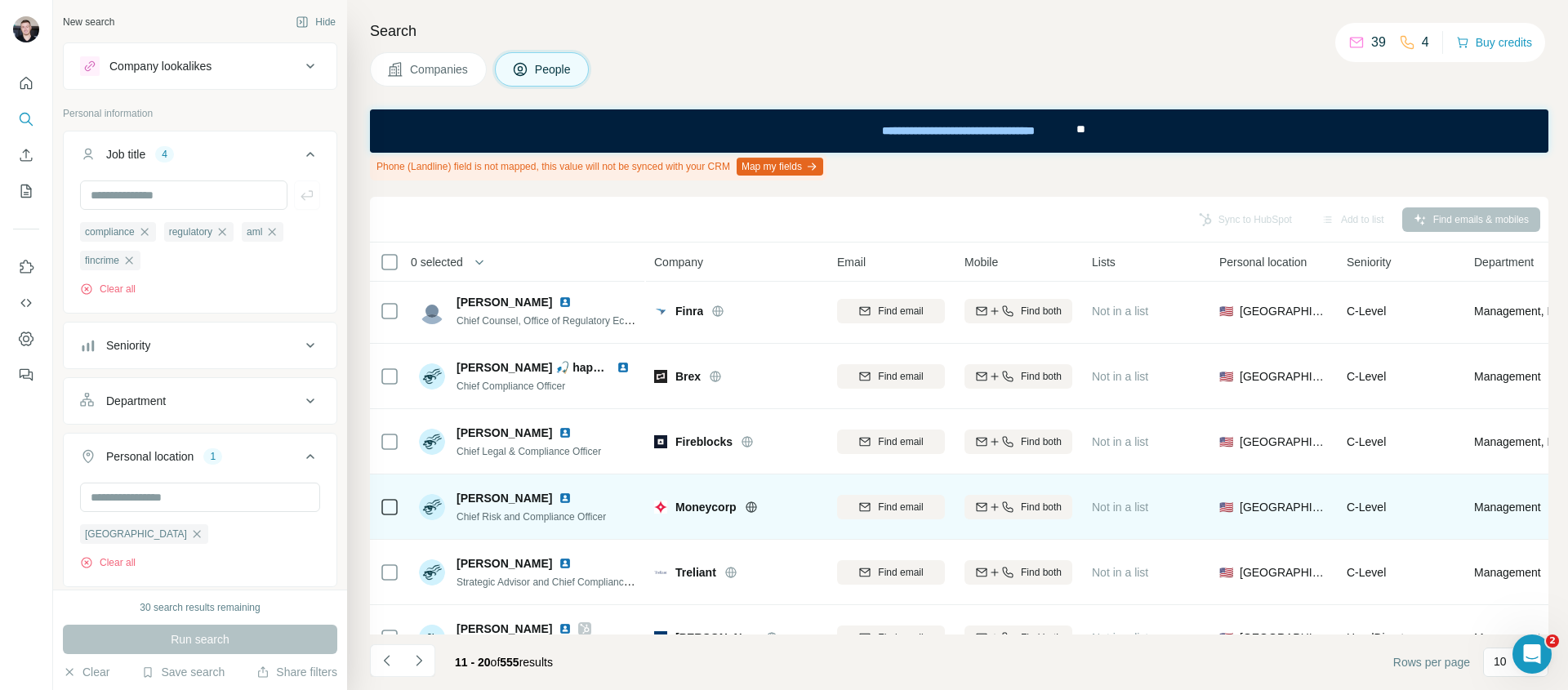
click at [571, 496] on img at bounding box center [565, 498] width 13 height 13
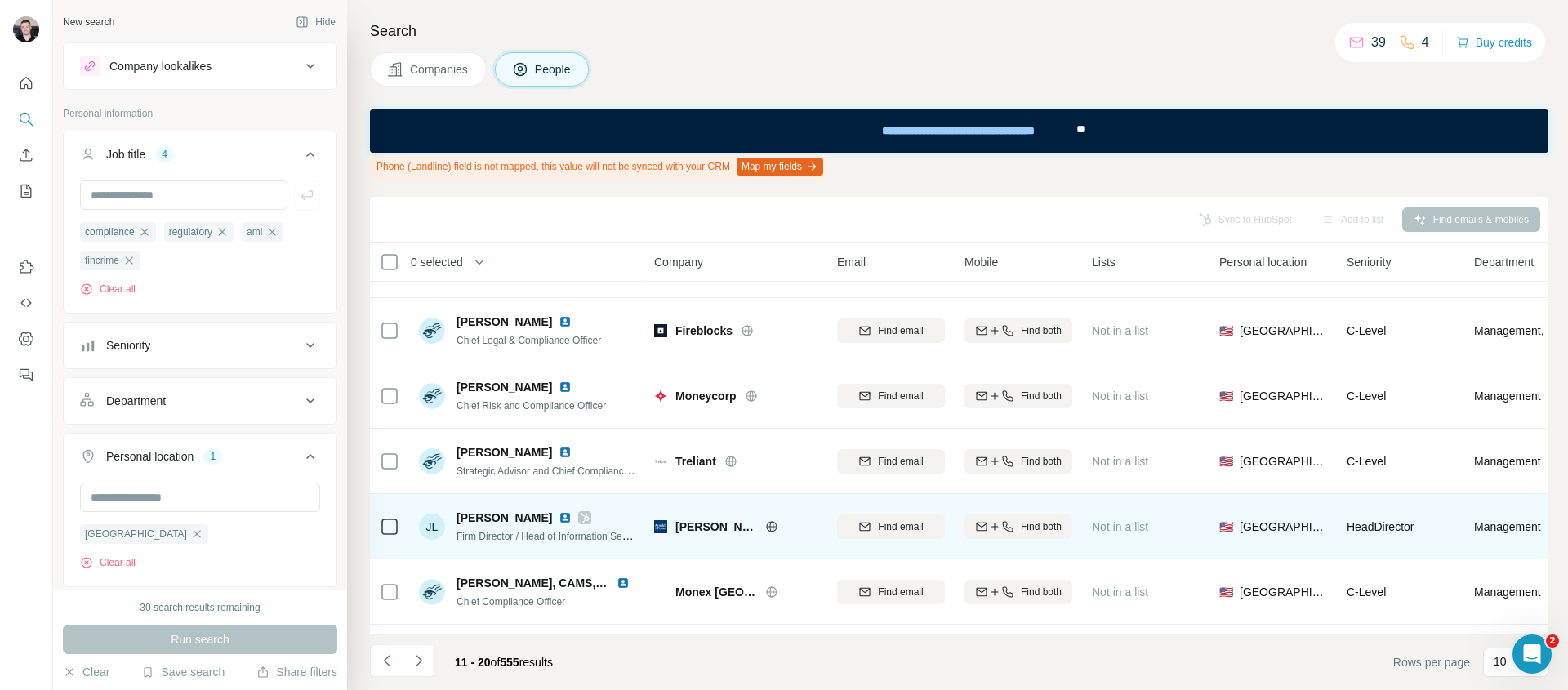
scroll to position [237, 0]
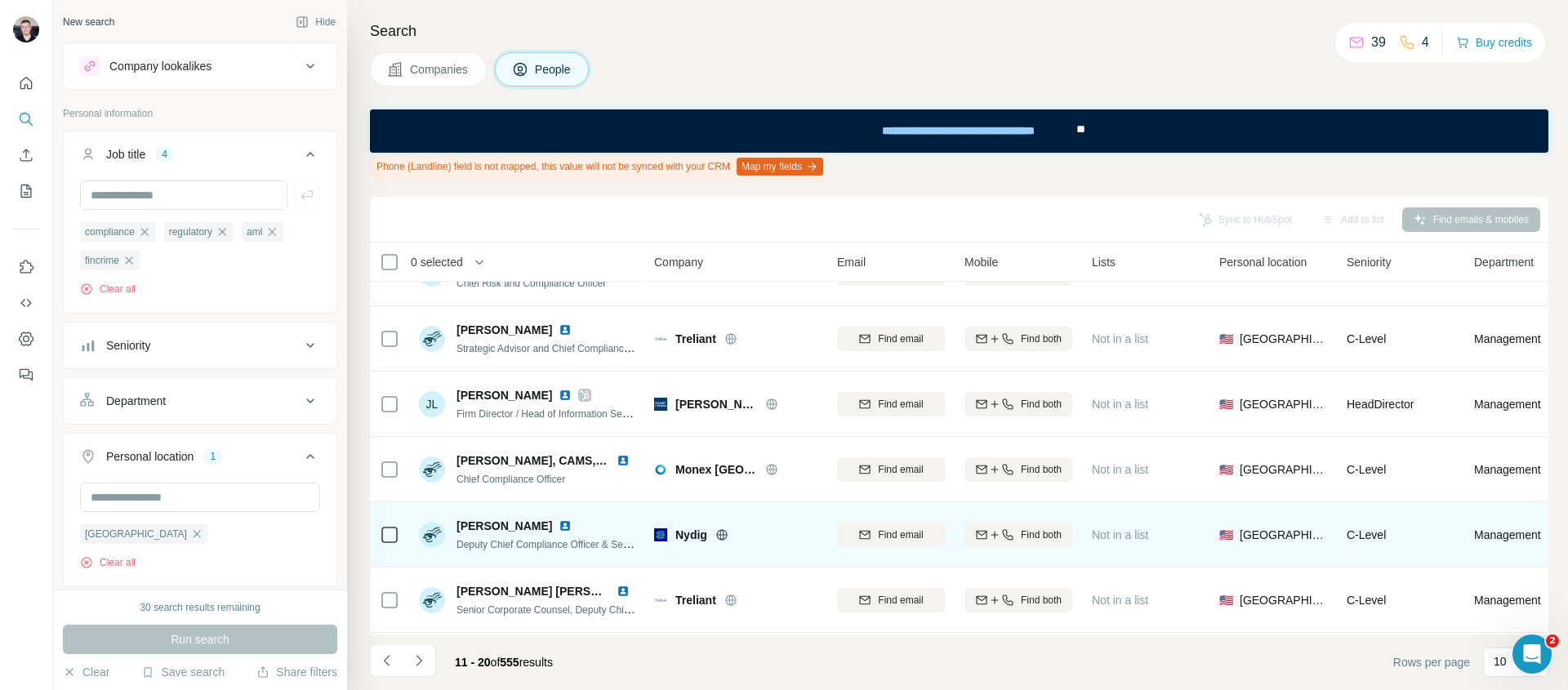
click at [559, 529] on img at bounding box center [565, 526] width 13 height 13
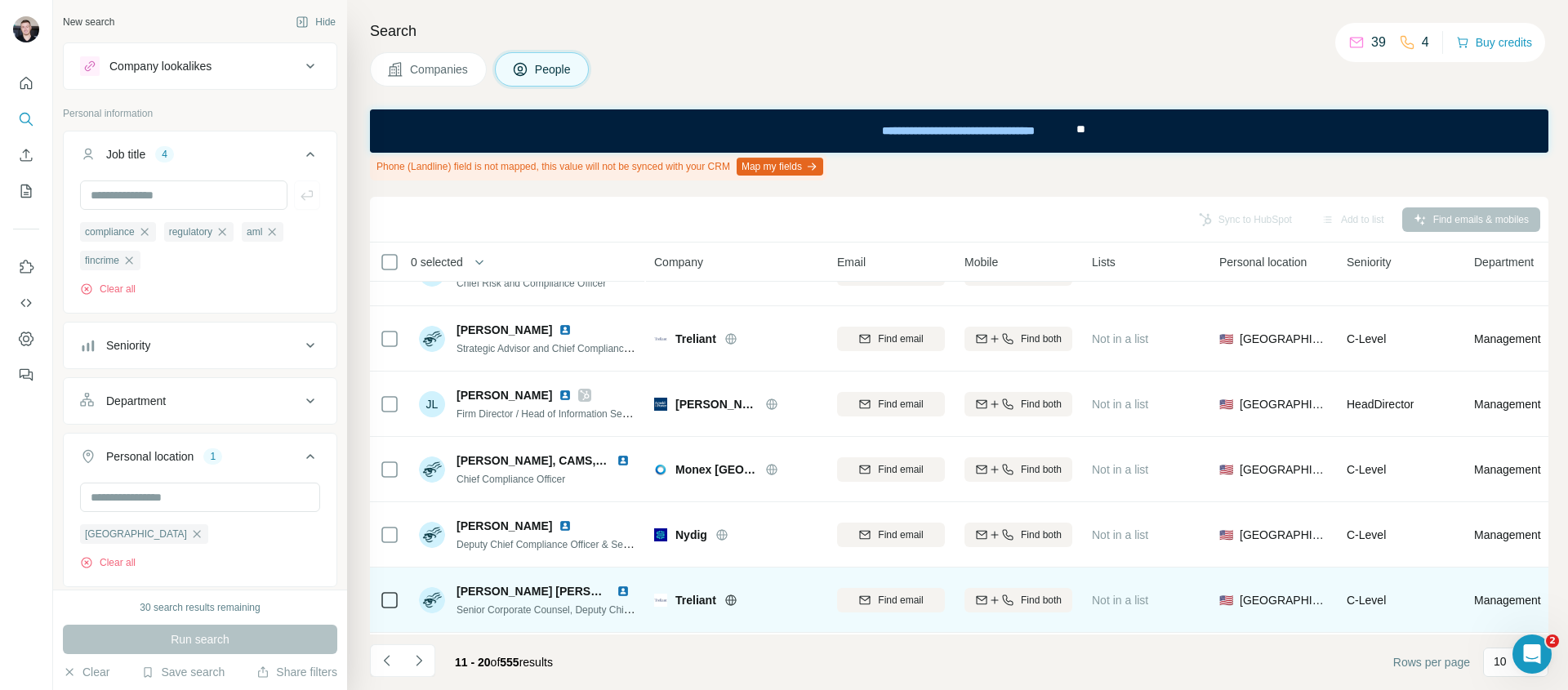
click at [625, 588] on img at bounding box center [623, 591] width 13 height 13
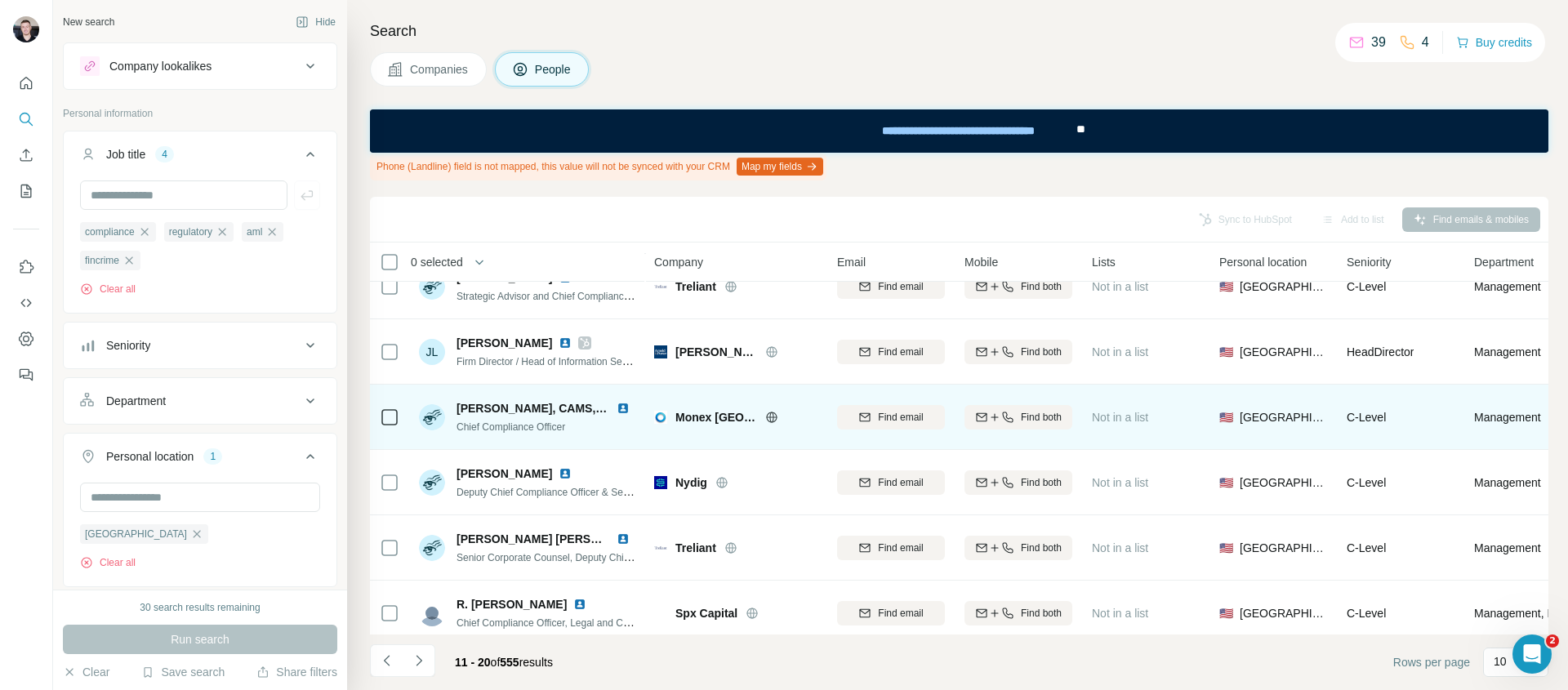
scroll to position [310, 0]
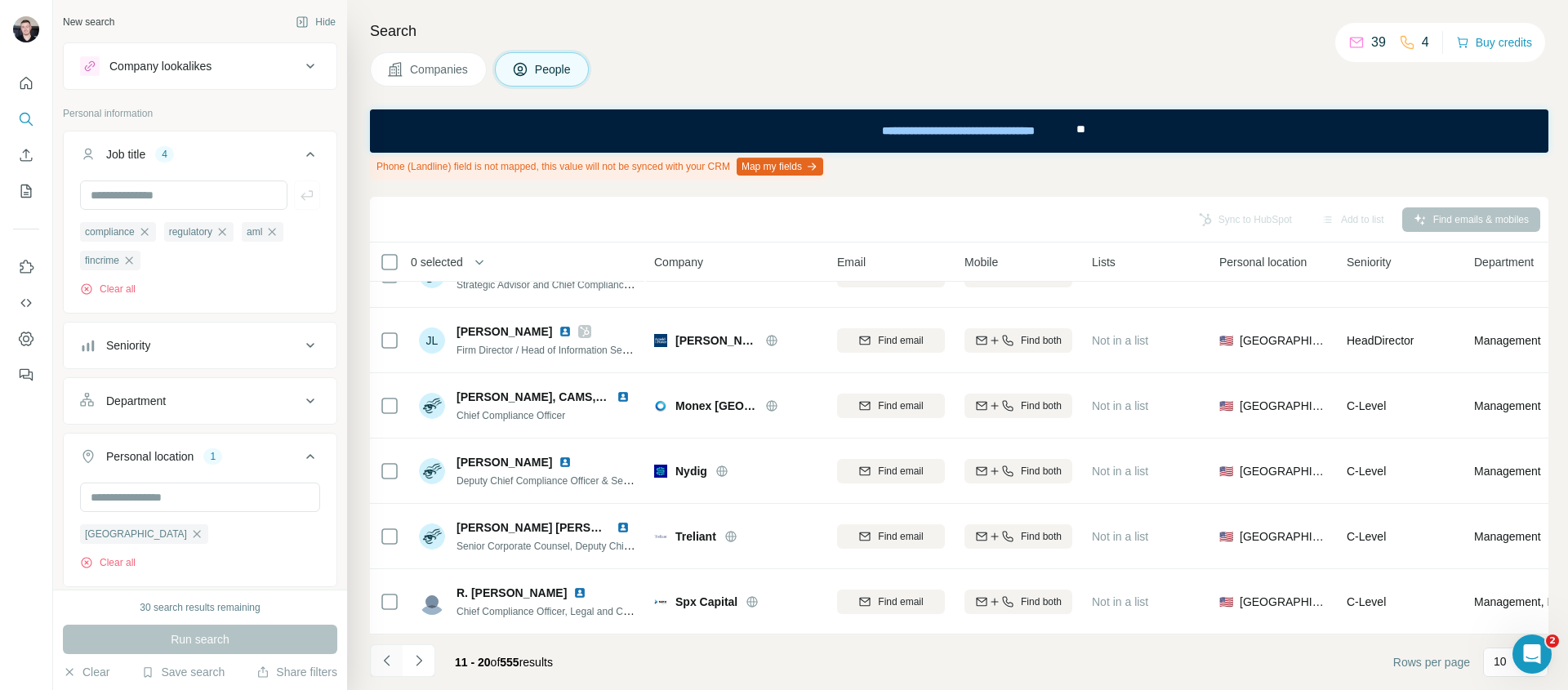
click at [392, 663] on icon "Navigate to previous page" at bounding box center [386, 660] width 16 height 16
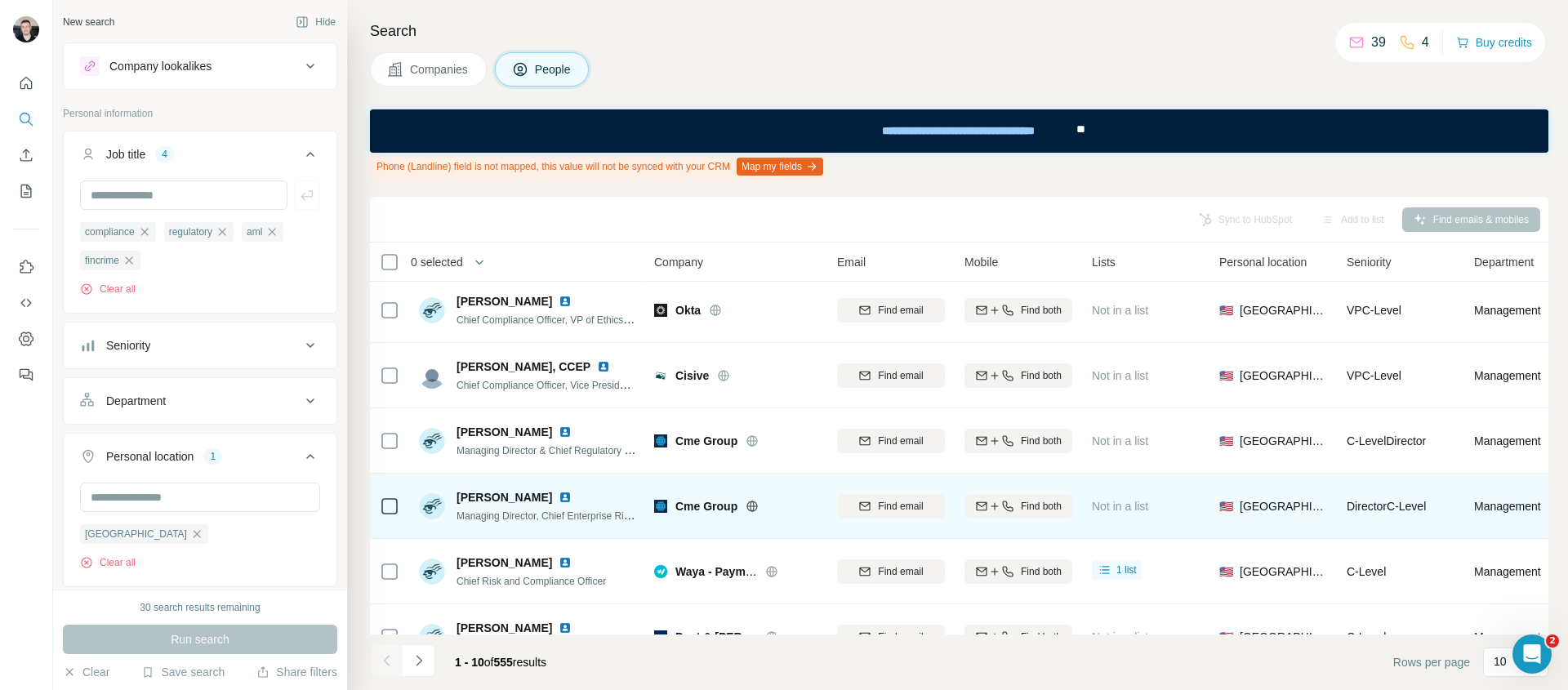
scroll to position [0, 0]
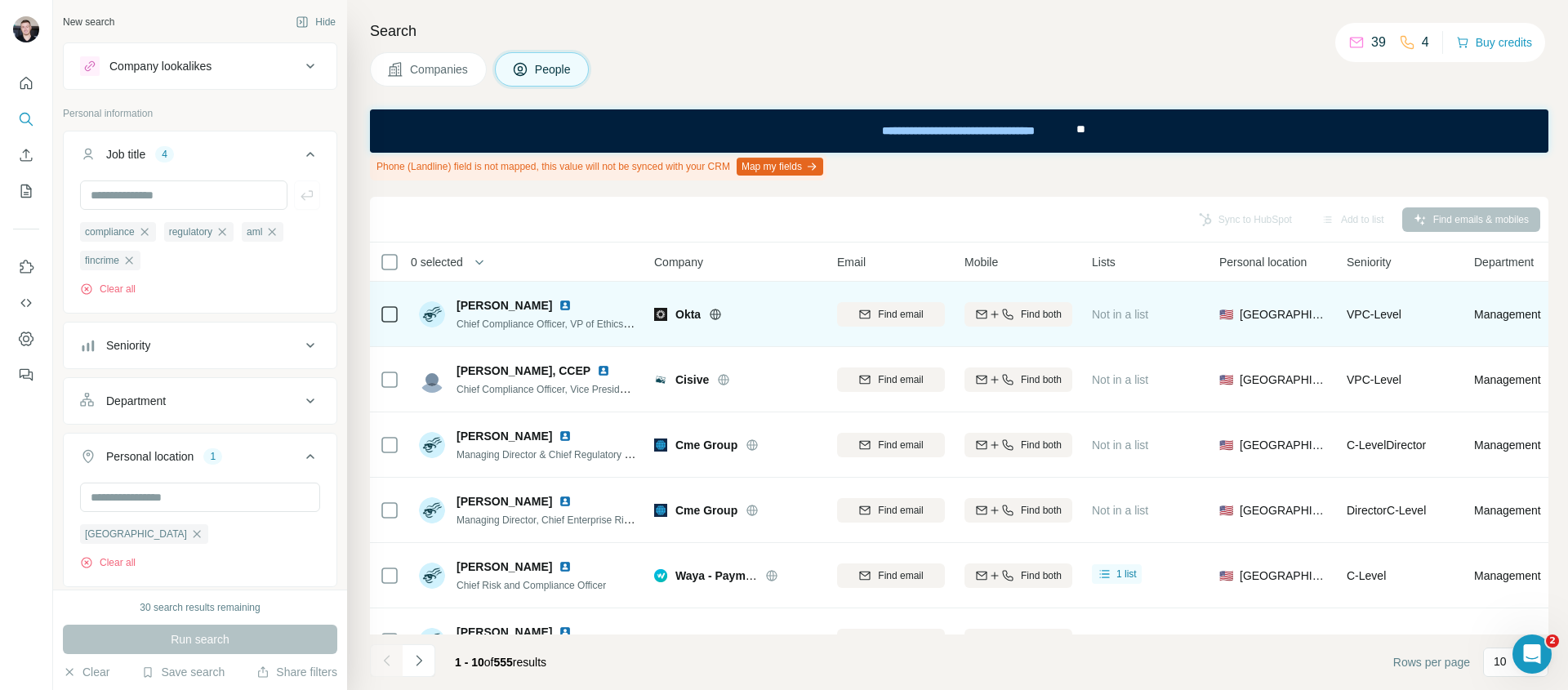
click at [559, 307] on img at bounding box center [565, 306] width 13 height 13
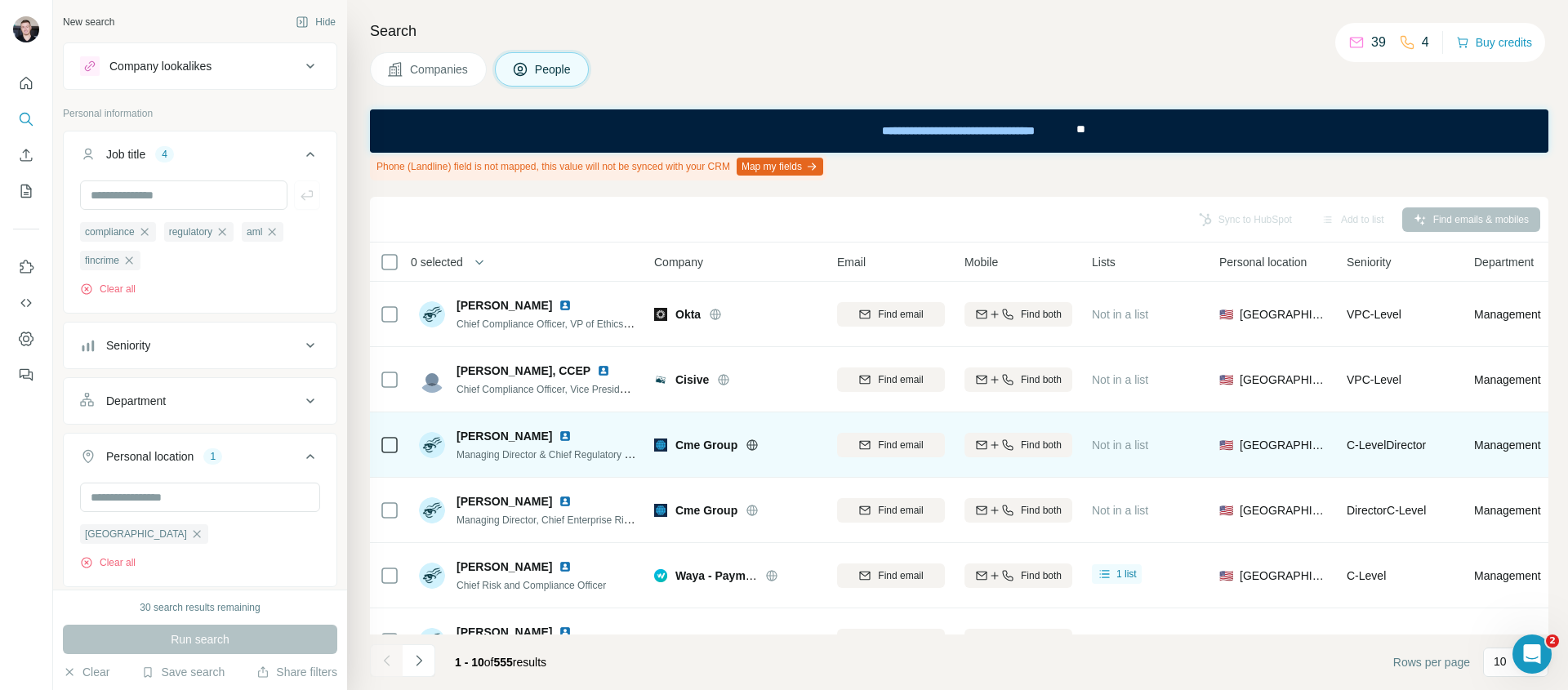
click at [750, 444] on icon at bounding box center [752, 445] width 13 height 13
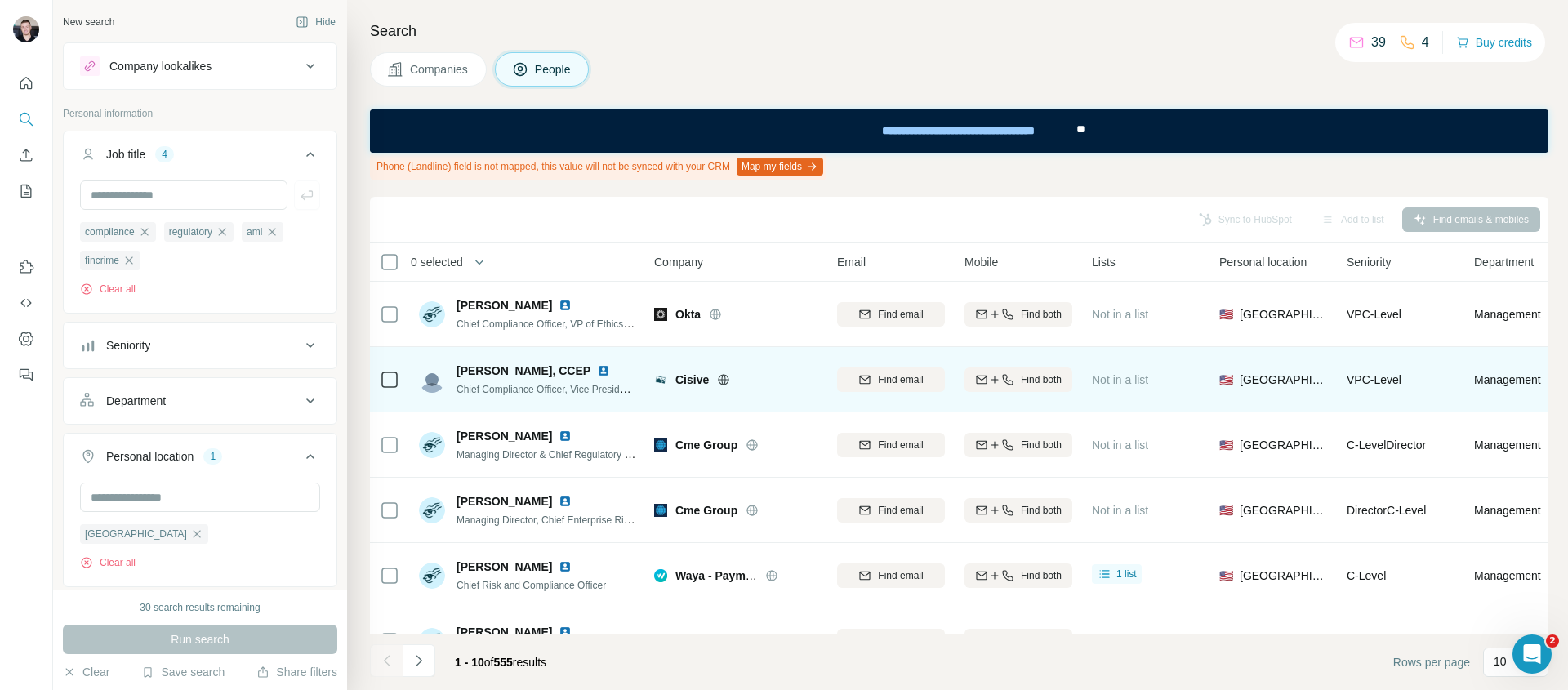
click at [723, 376] on icon at bounding box center [723, 379] width 13 height 13
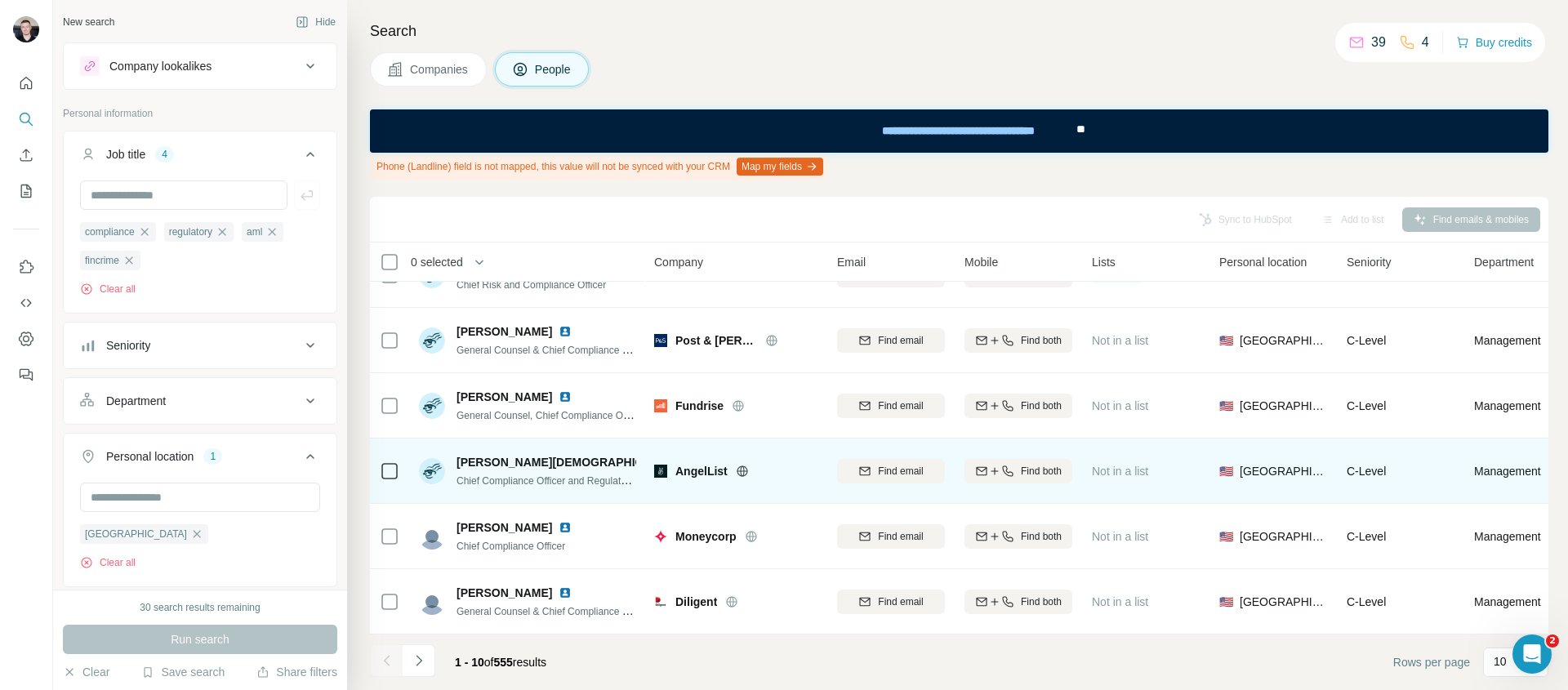
scroll to position [310, 0]
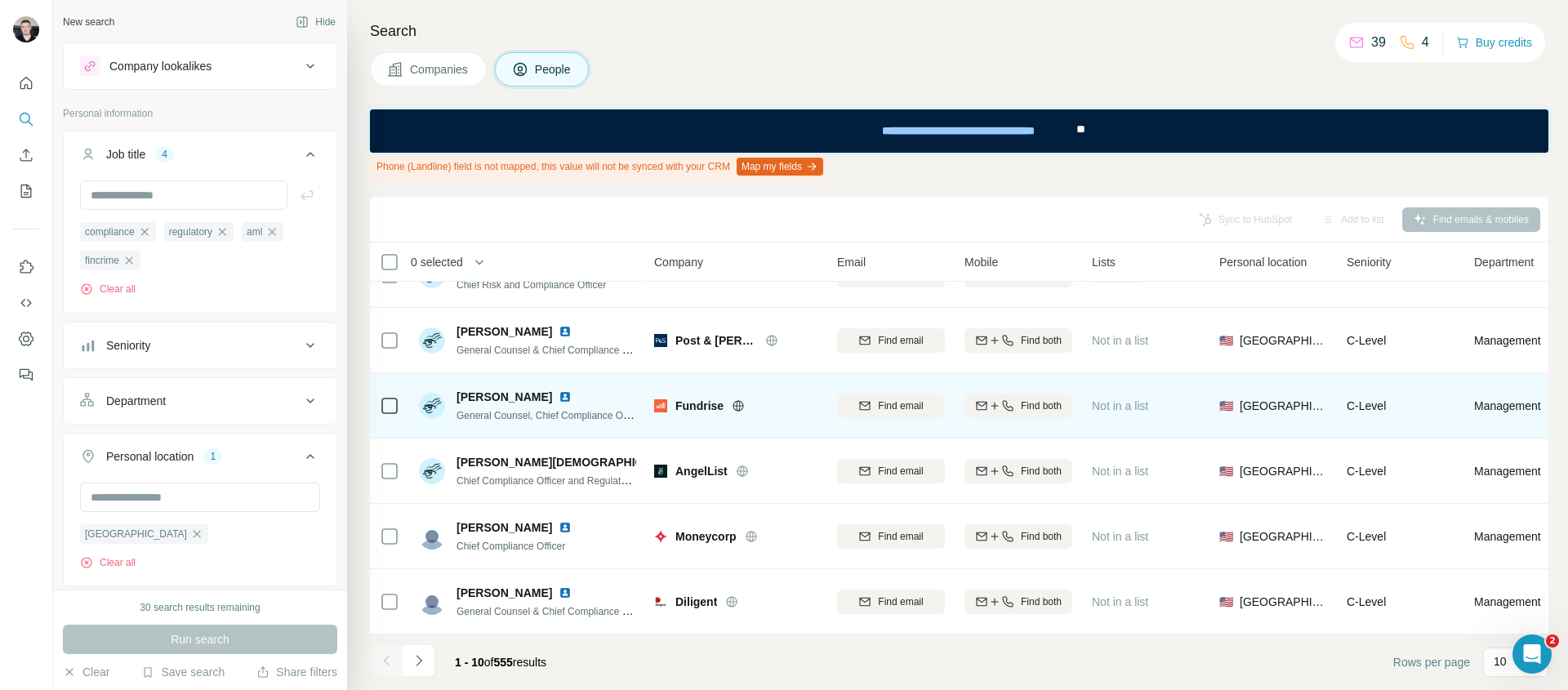
click at [559, 390] on img at bounding box center [565, 396] width 13 height 13
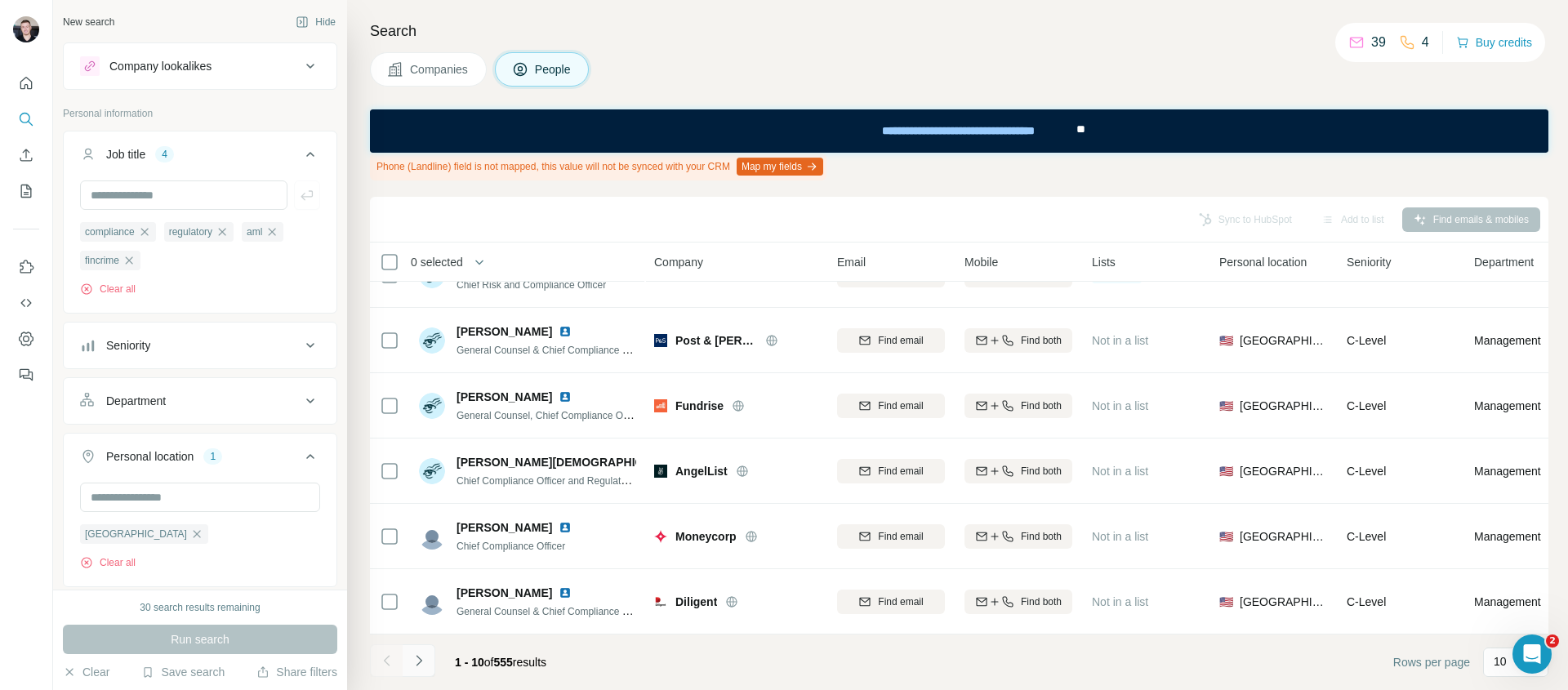
click at [421, 659] on icon "Navigate to next page" at bounding box center [418, 660] width 16 height 16
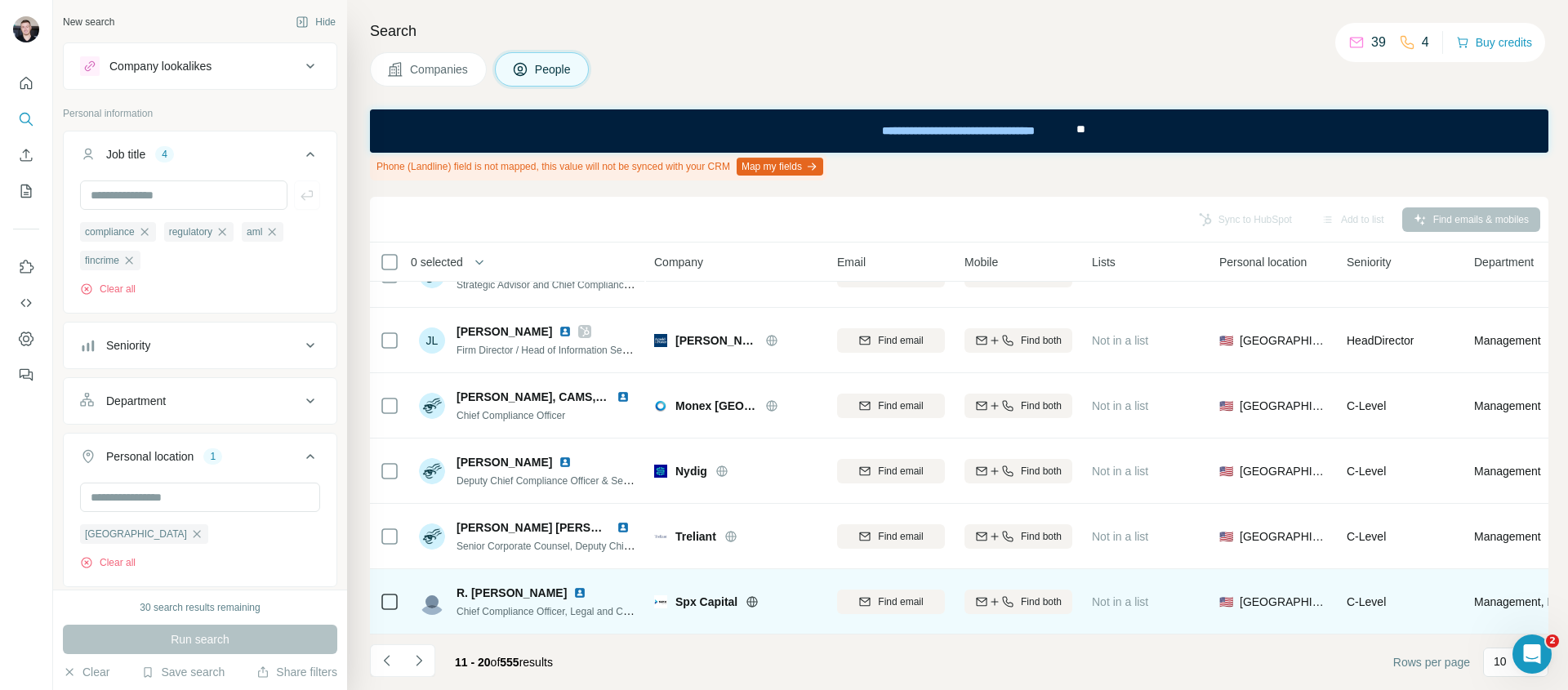
click at [573, 586] on img at bounding box center [580, 593] width 13 height 13
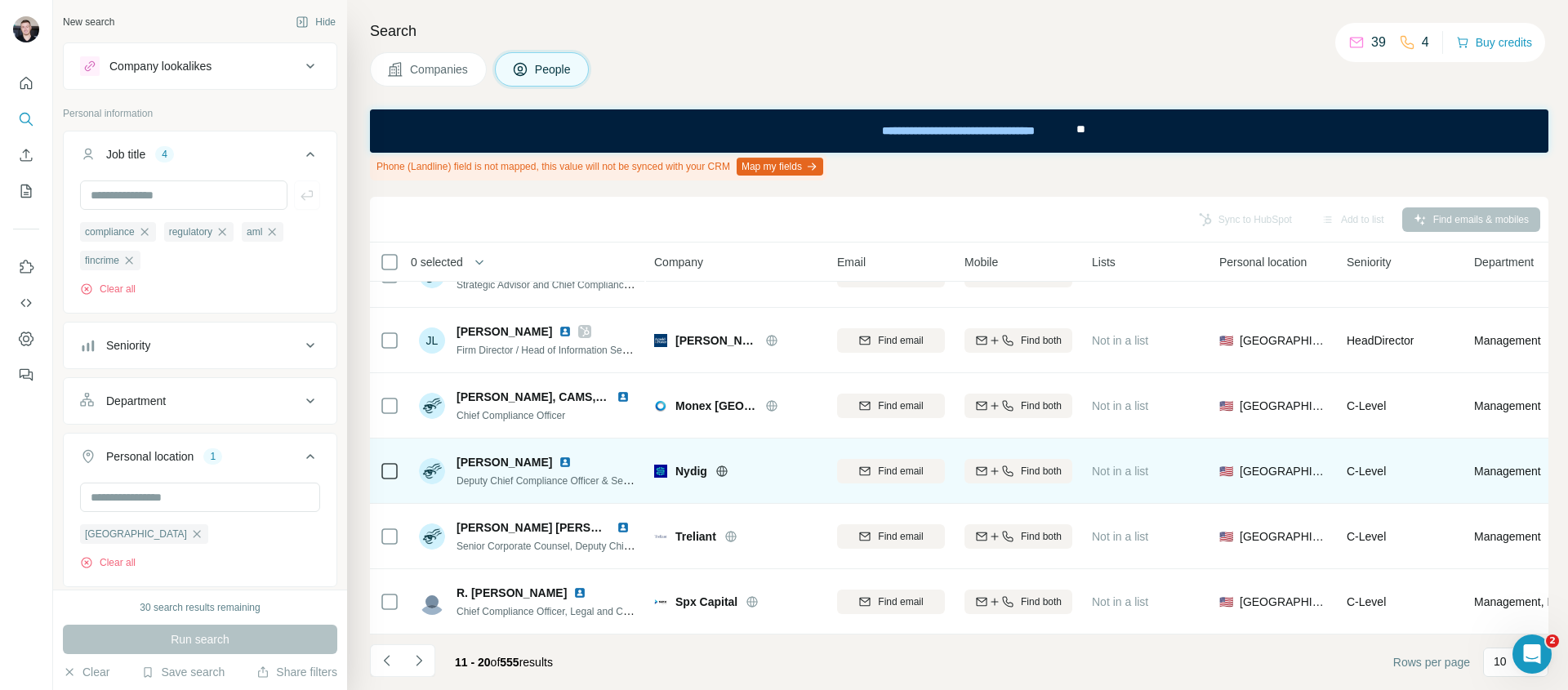
click at [559, 456] on img at bounding box center [565, 463] width 13 height 13
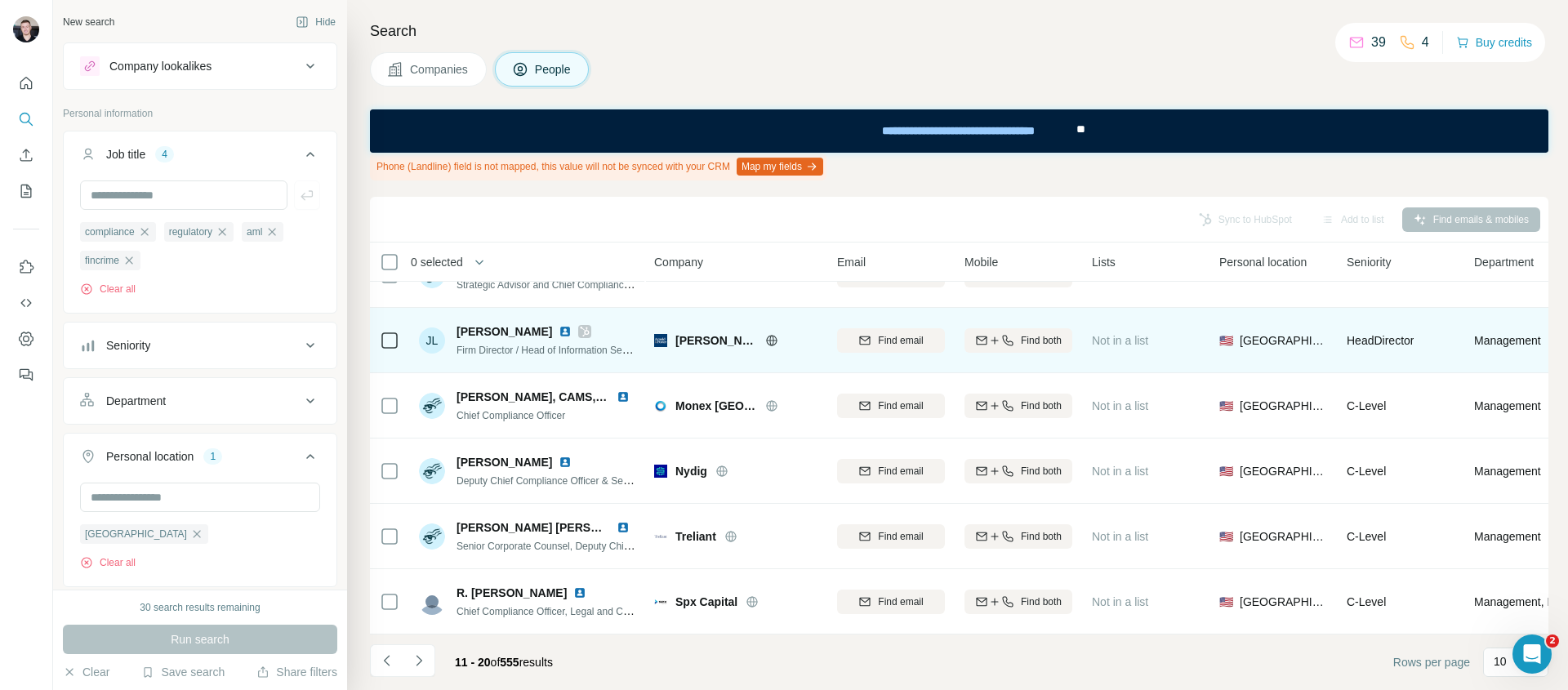
click at [559, 325] on img at bounding box center [565, 331] width 13 height 13
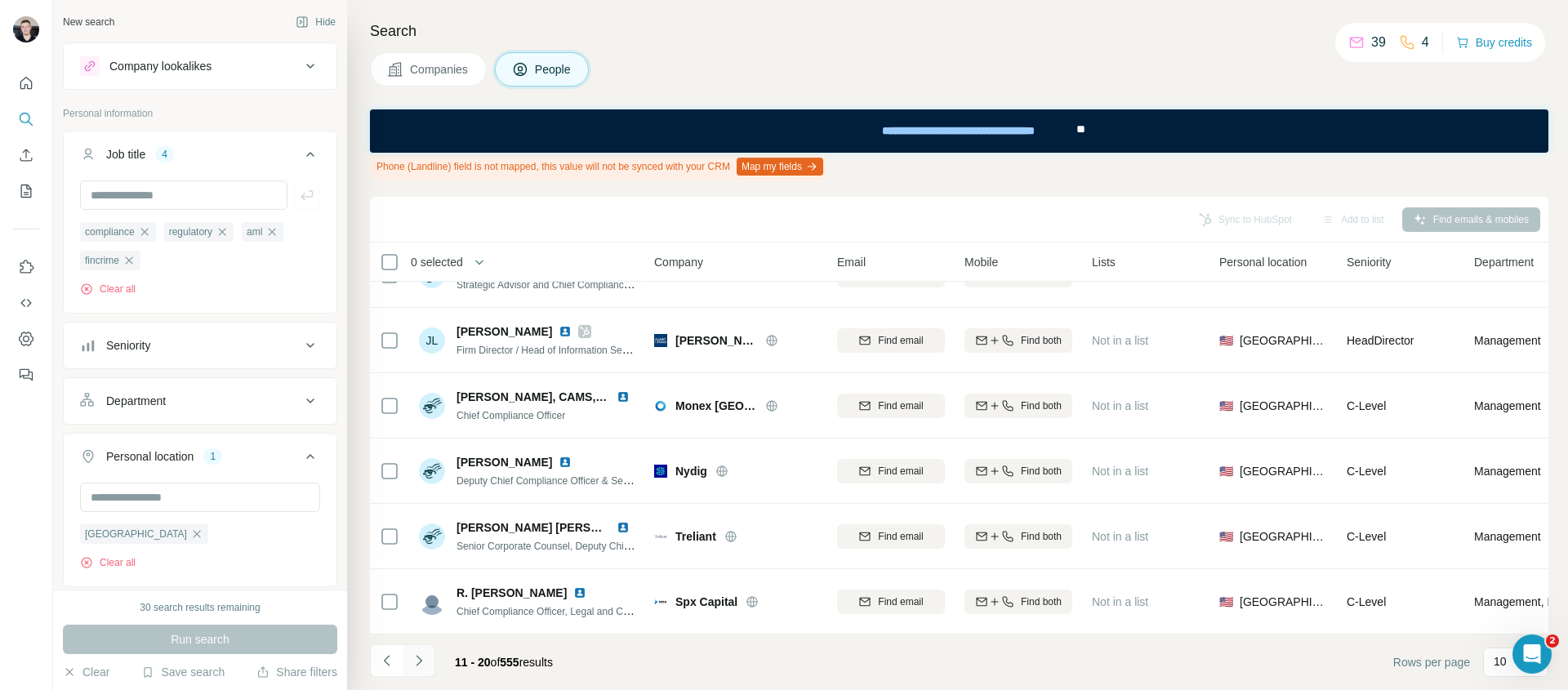
click at [423, 657] on icon "Navigate to next page" at bounding box center [418, 660] width 16 height 16
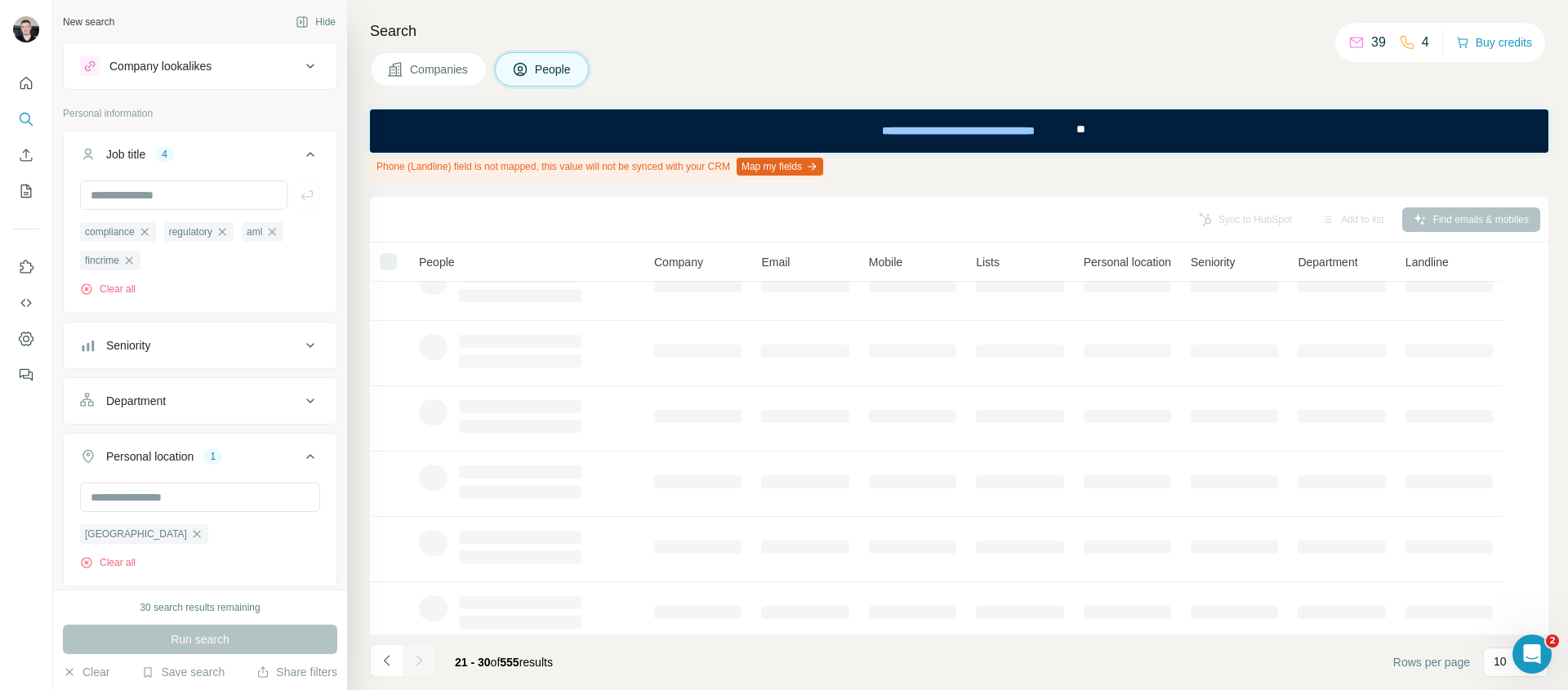
scroll to position [0, 0]
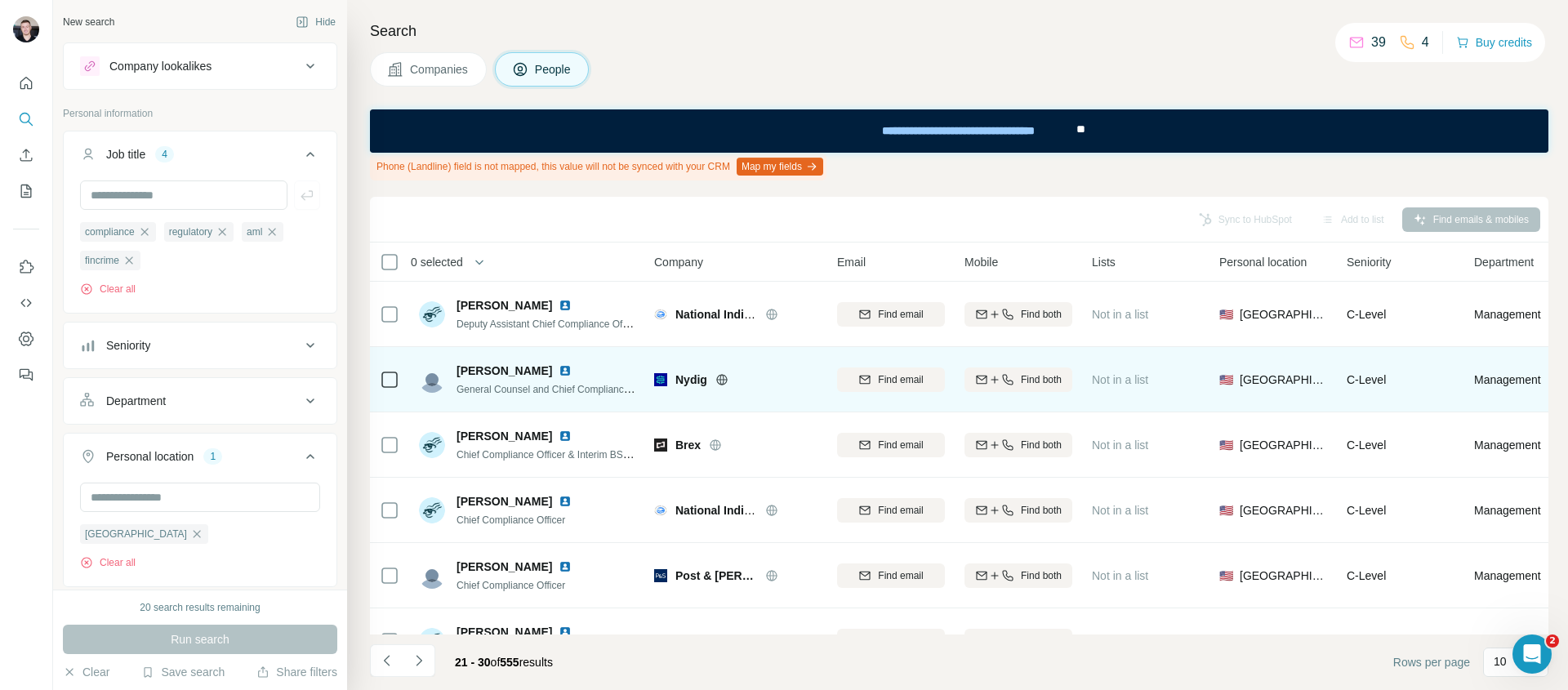
click at [559, 369] on img at bounding box center [565, 371] width 13 height 13
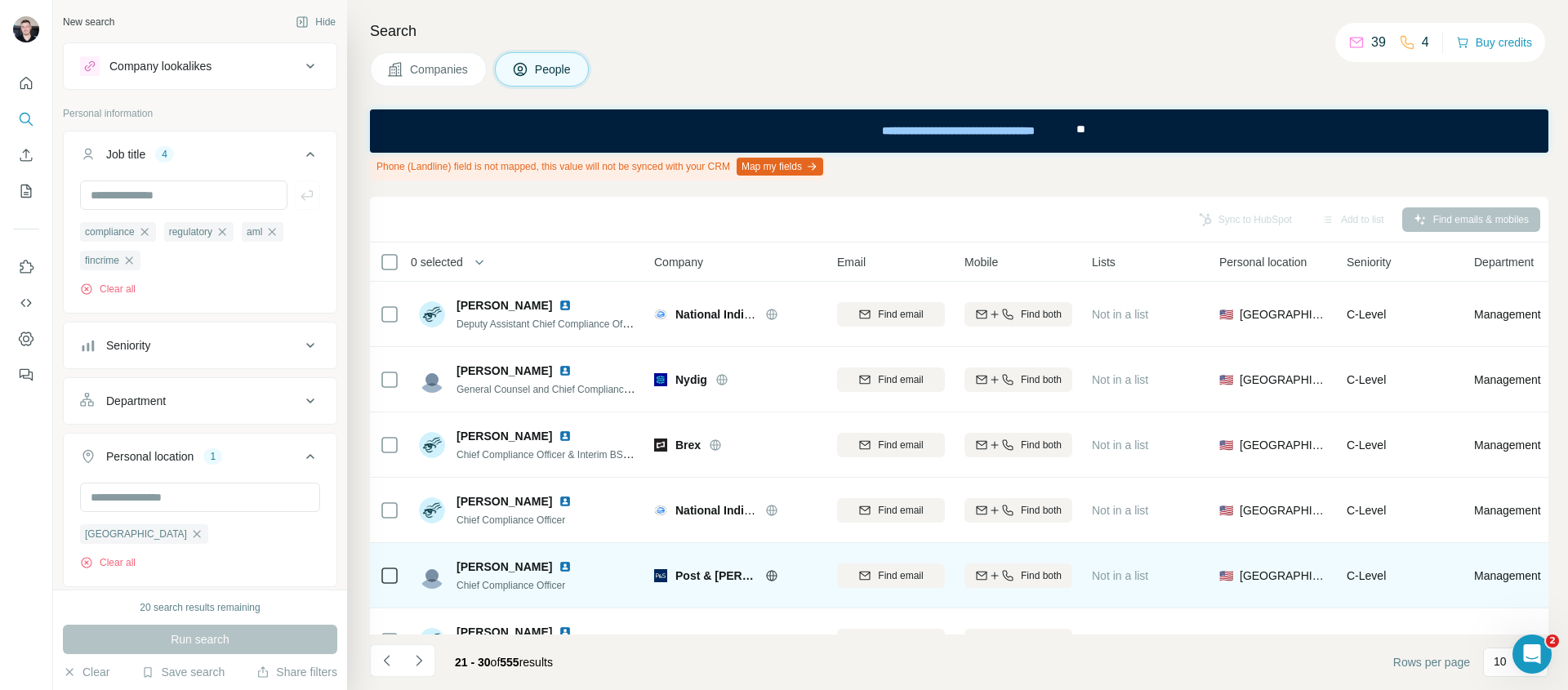
click at [559, 569] on img at bounding box center [565, 566] width 13 height 13
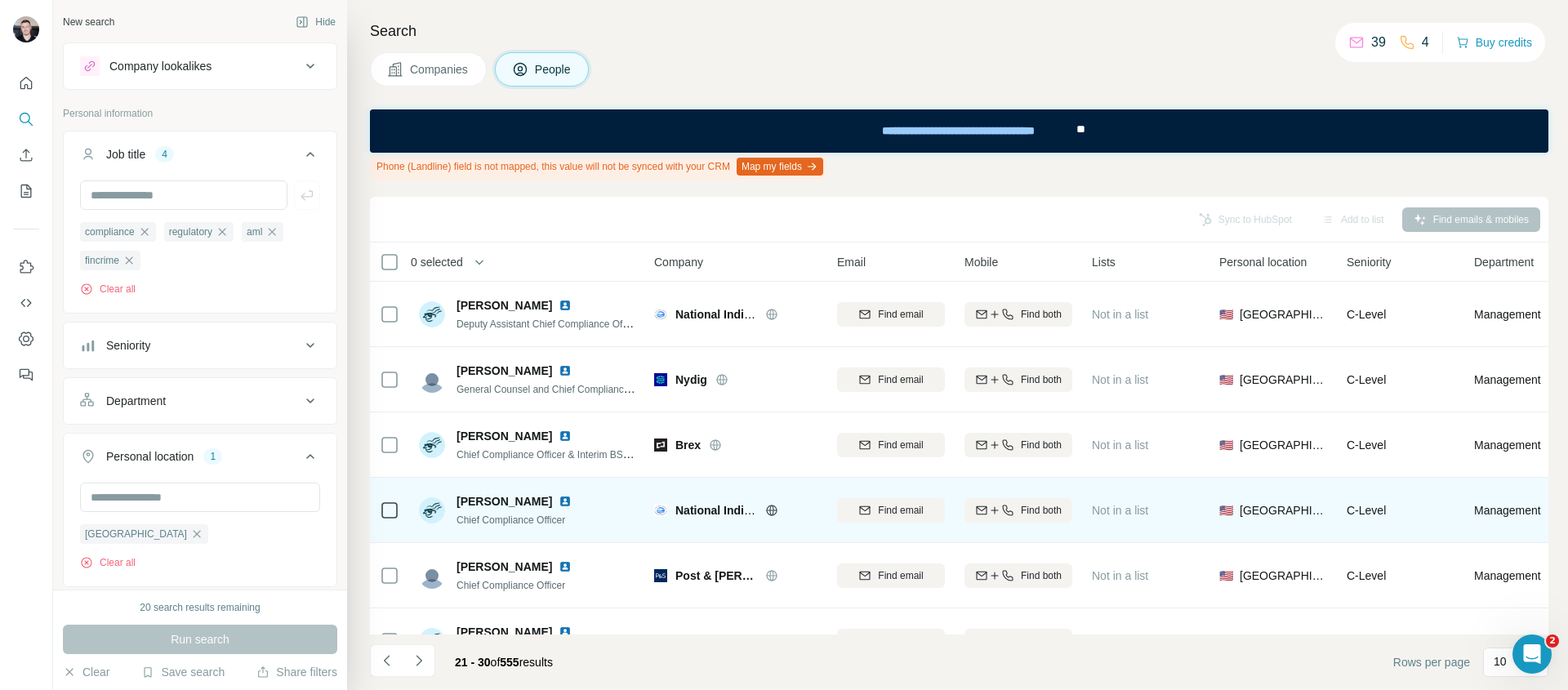
click at [571, 498] on img at bounding box center [565, 501] width 13 height 13
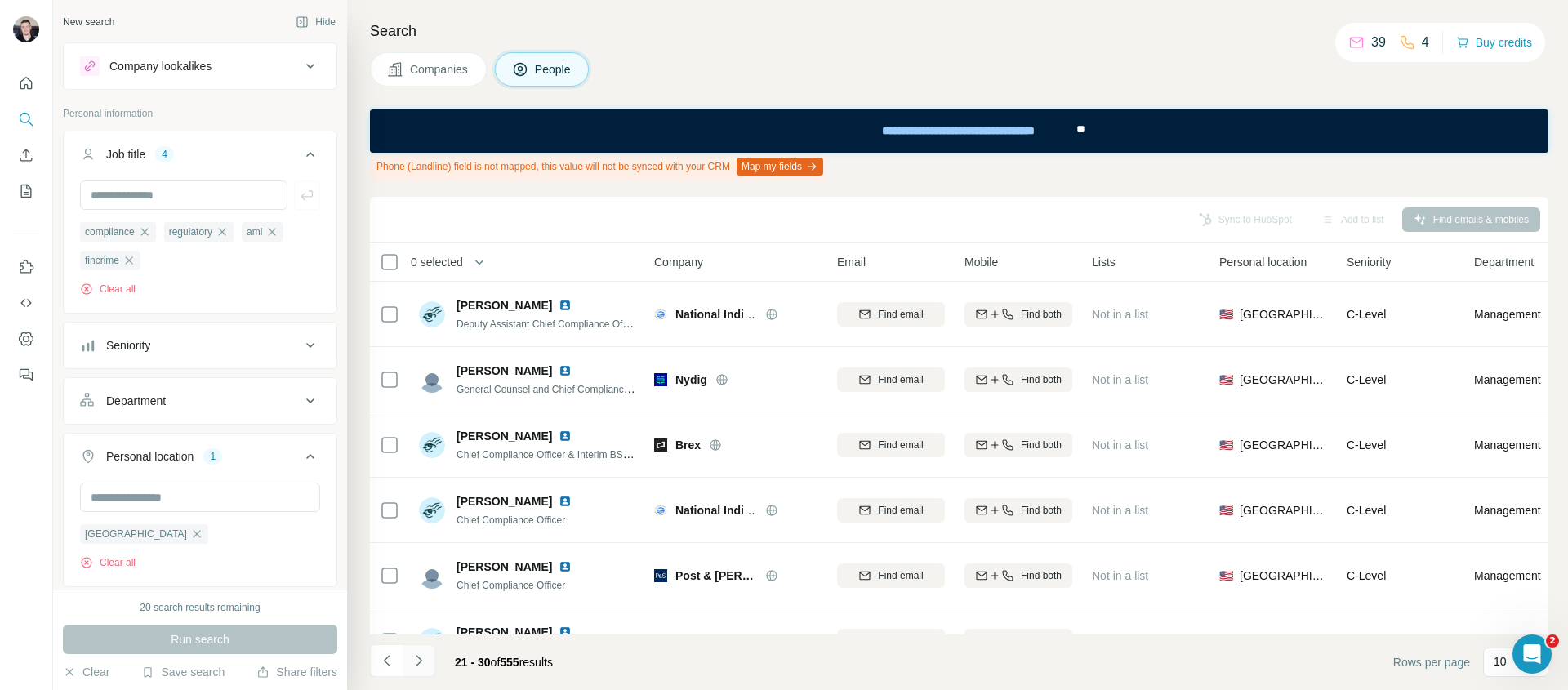
click at [426, 659] on button "Navigate to next page" at bounding box center [418, 660] width 33 height 33
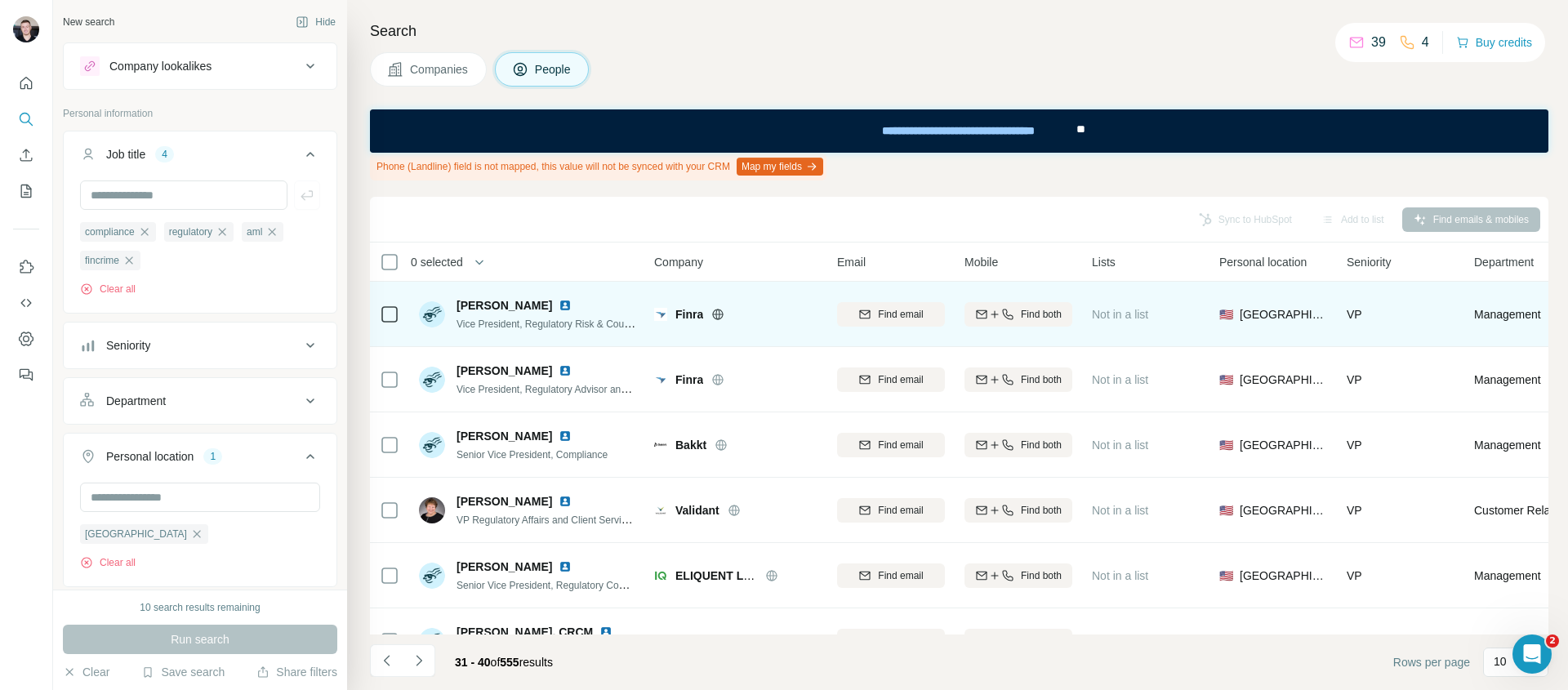
click at [569, 305] on img at bounding box center [565, 306] width 13 height 13
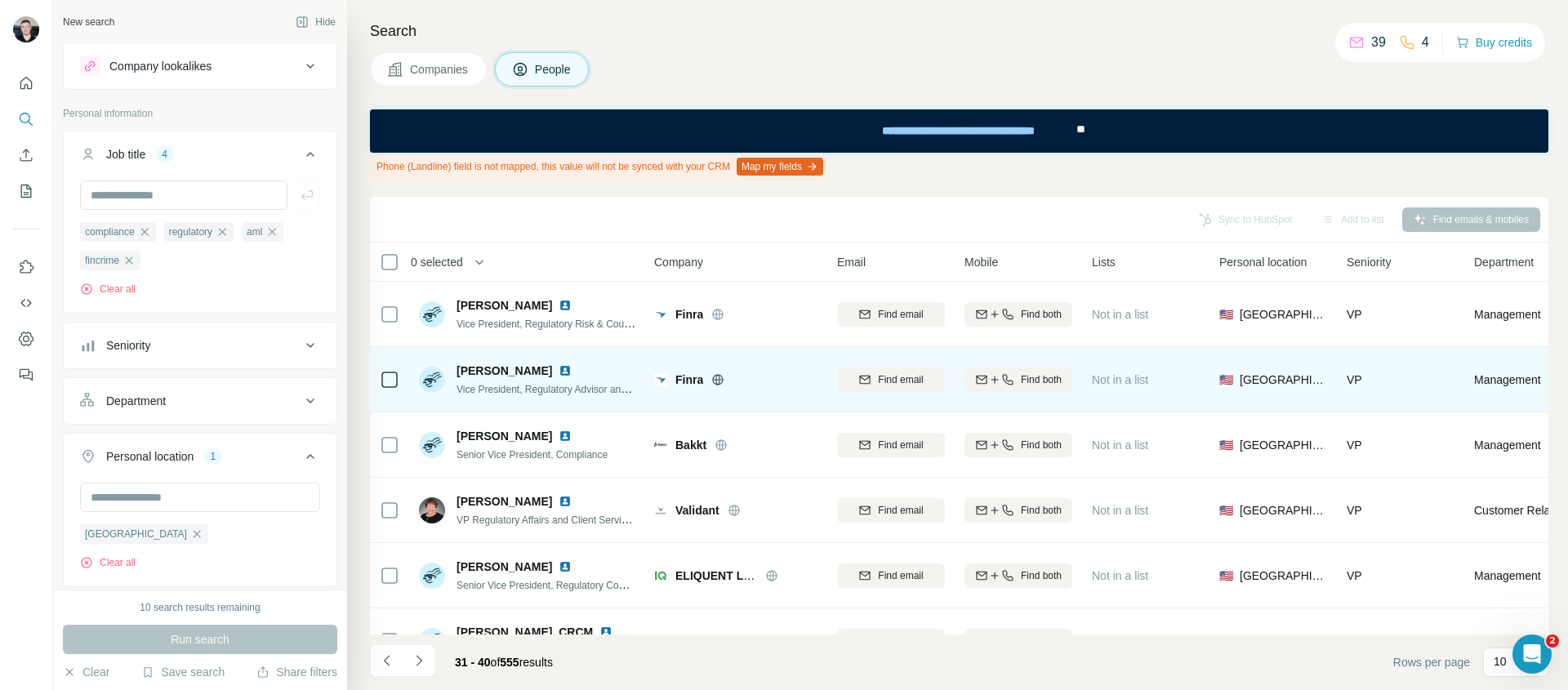
click at [559, 372] on img at bounding box center [565, 371] width 13 height 13
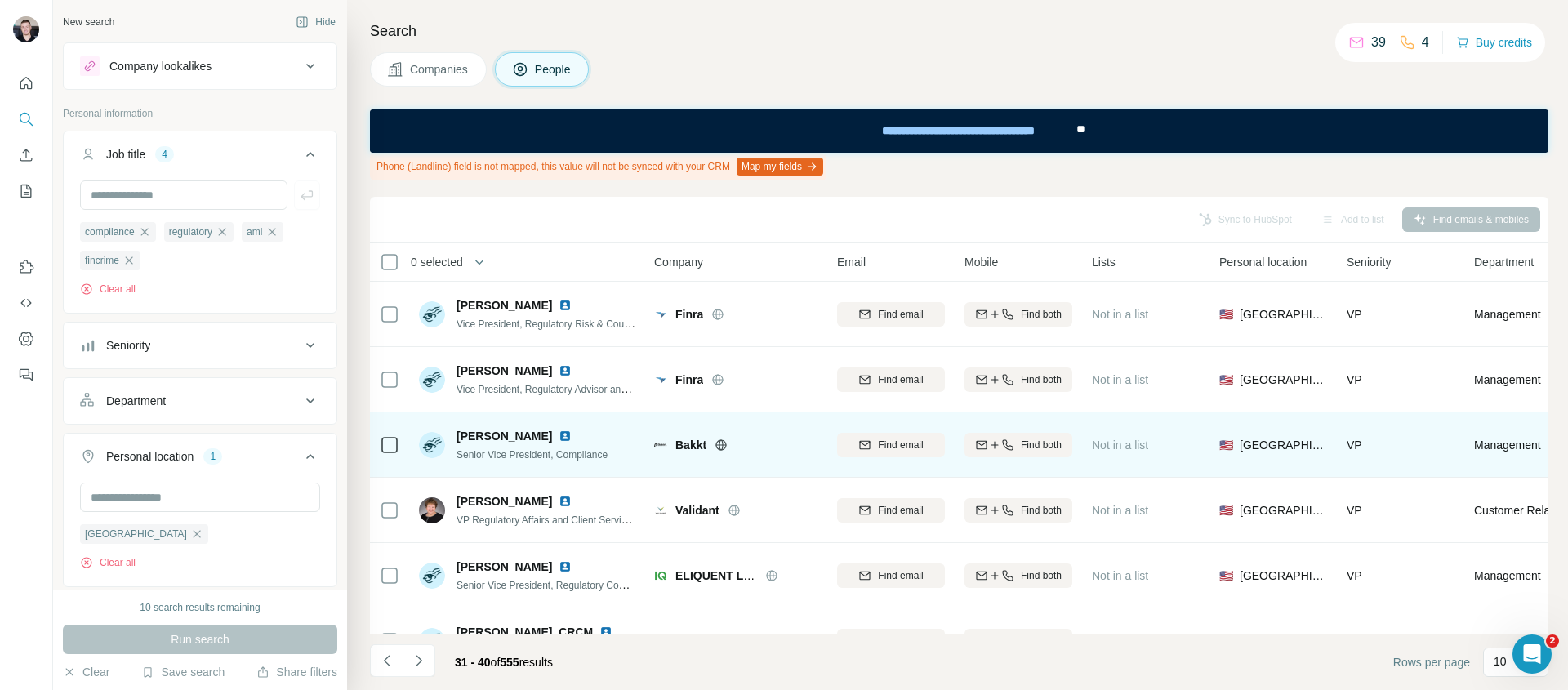
click at [559, 434] on img at bounding box center [565, 436] width 13 height 13
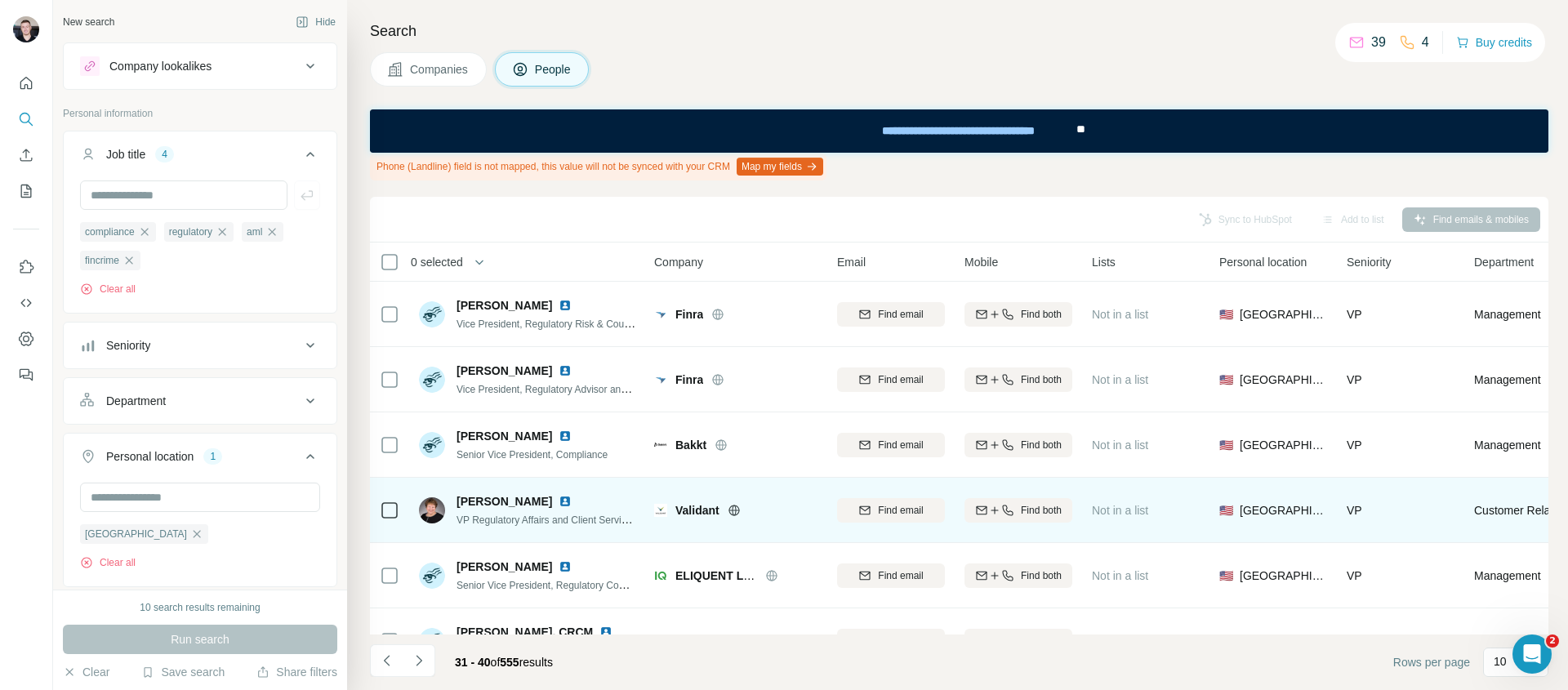
click at [539, 503] on div "[PERSON_NAME]" at bounding box center [546, 500] width 179 height 16
click at [559, 498] on img at bounding box center [565, 501] width 13 height 13
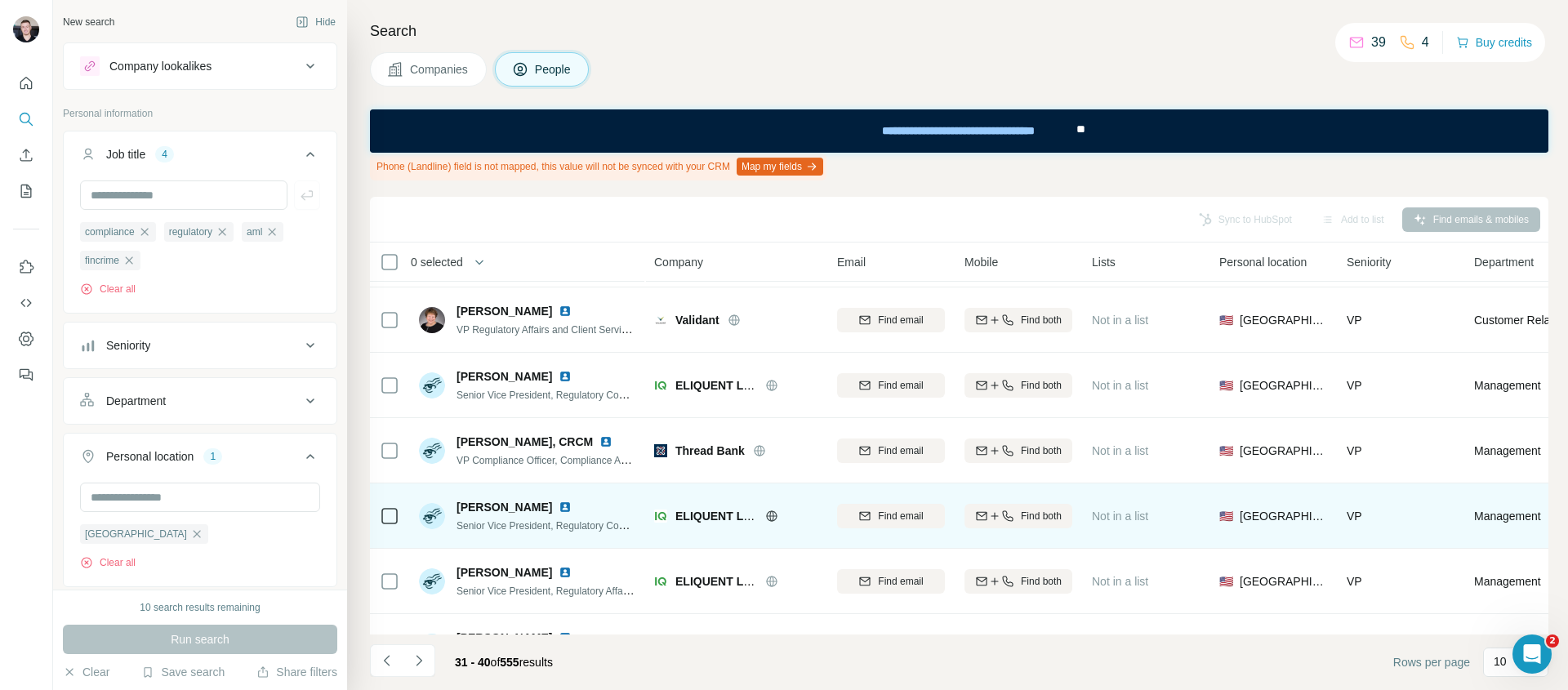
scroll to position [203, 0]
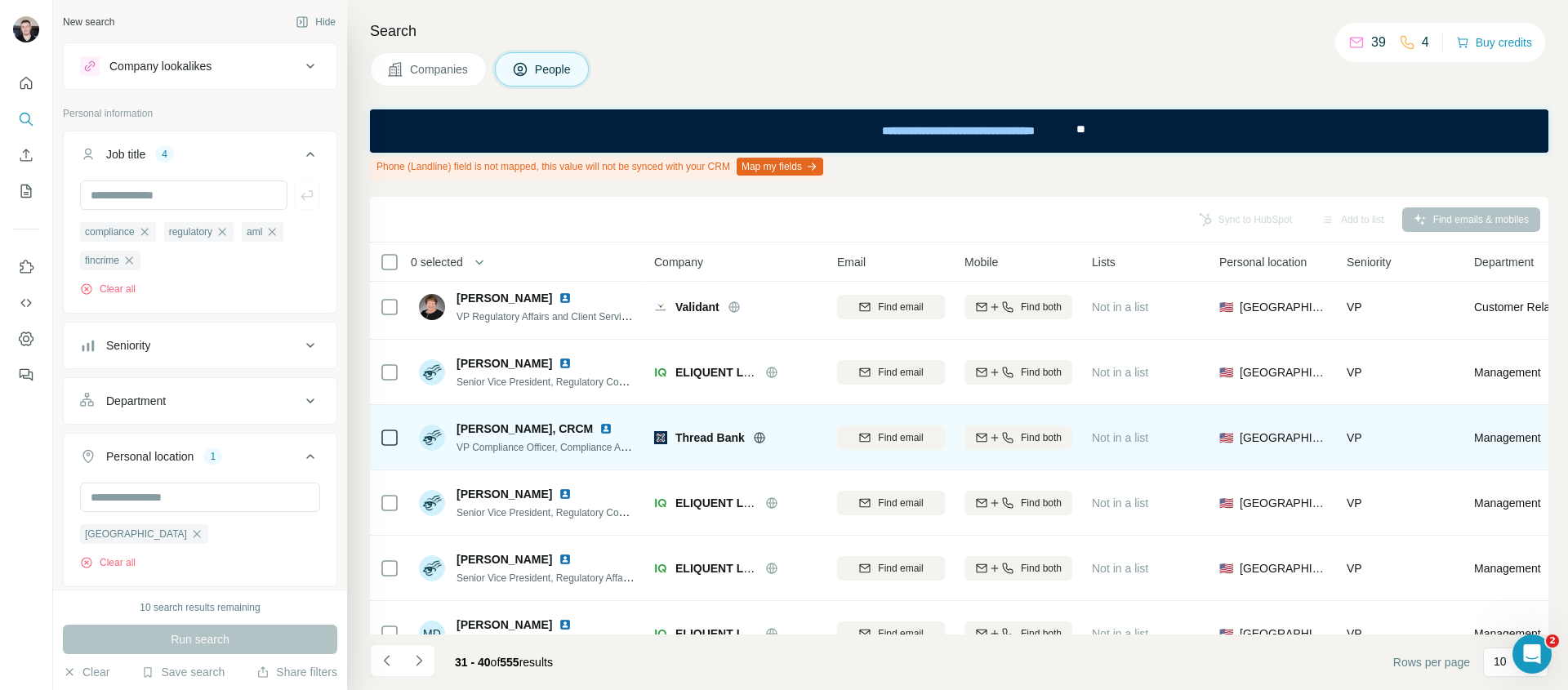
click at [599, 426] on img at bounding box center [606, 429] width 13 height 13
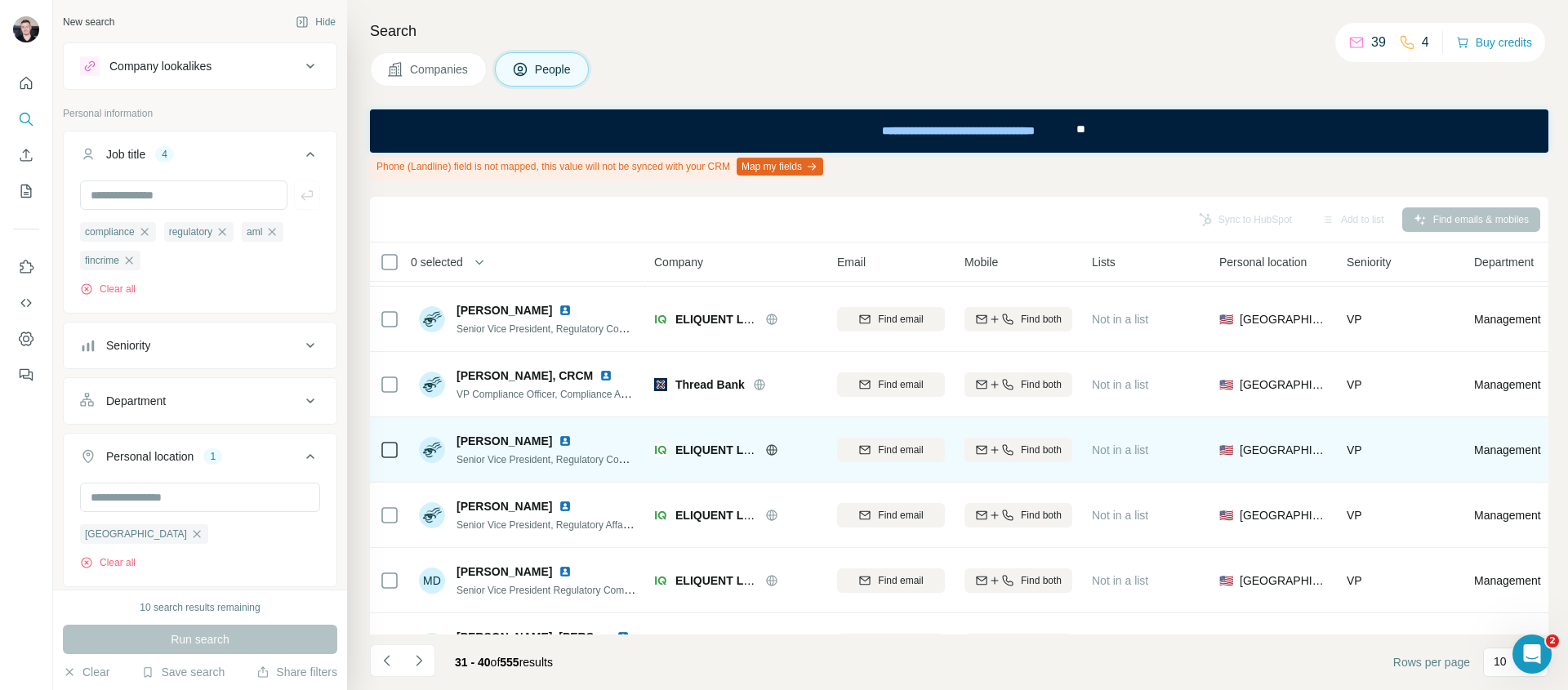
scroll to position [310, 0]
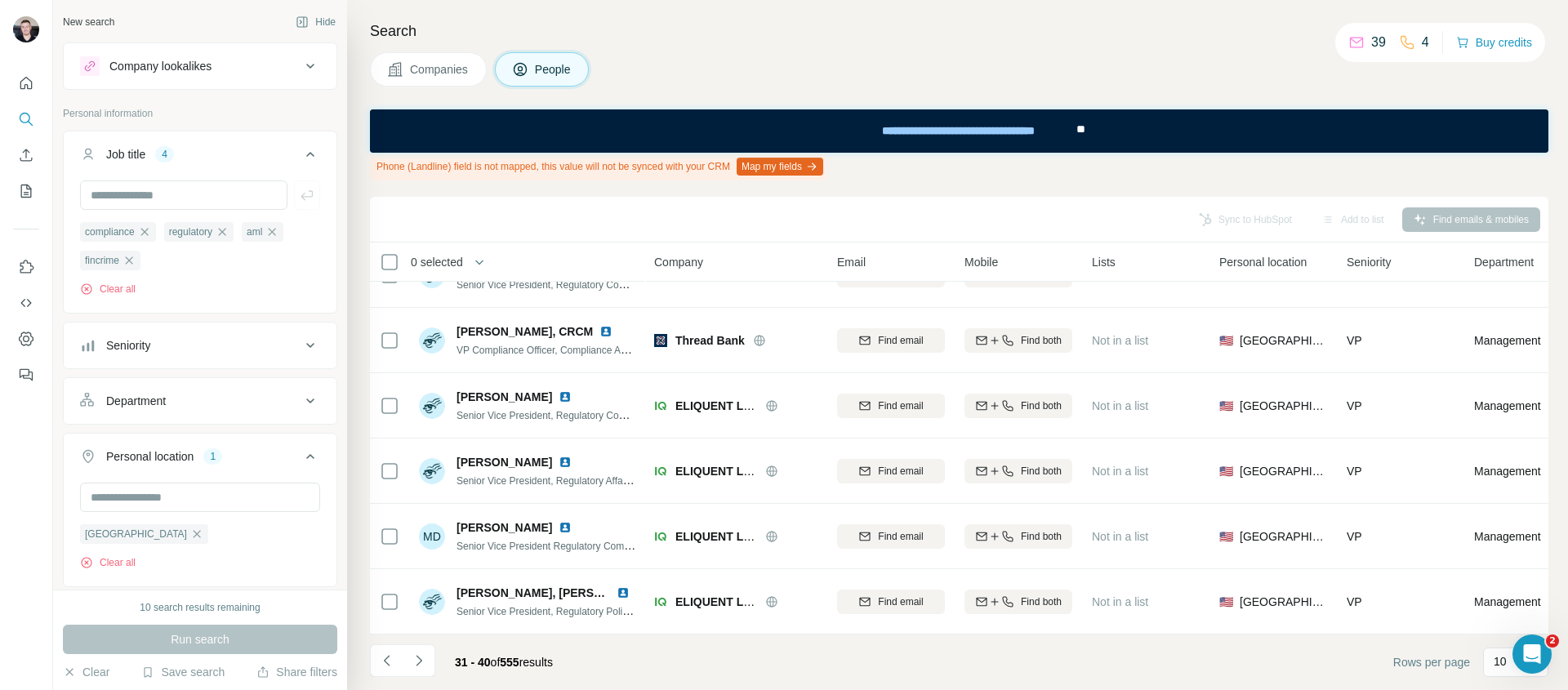
click at [420, 662] on icon "Navigate to next page" at bounding box center [418, 660] width 16 height 16
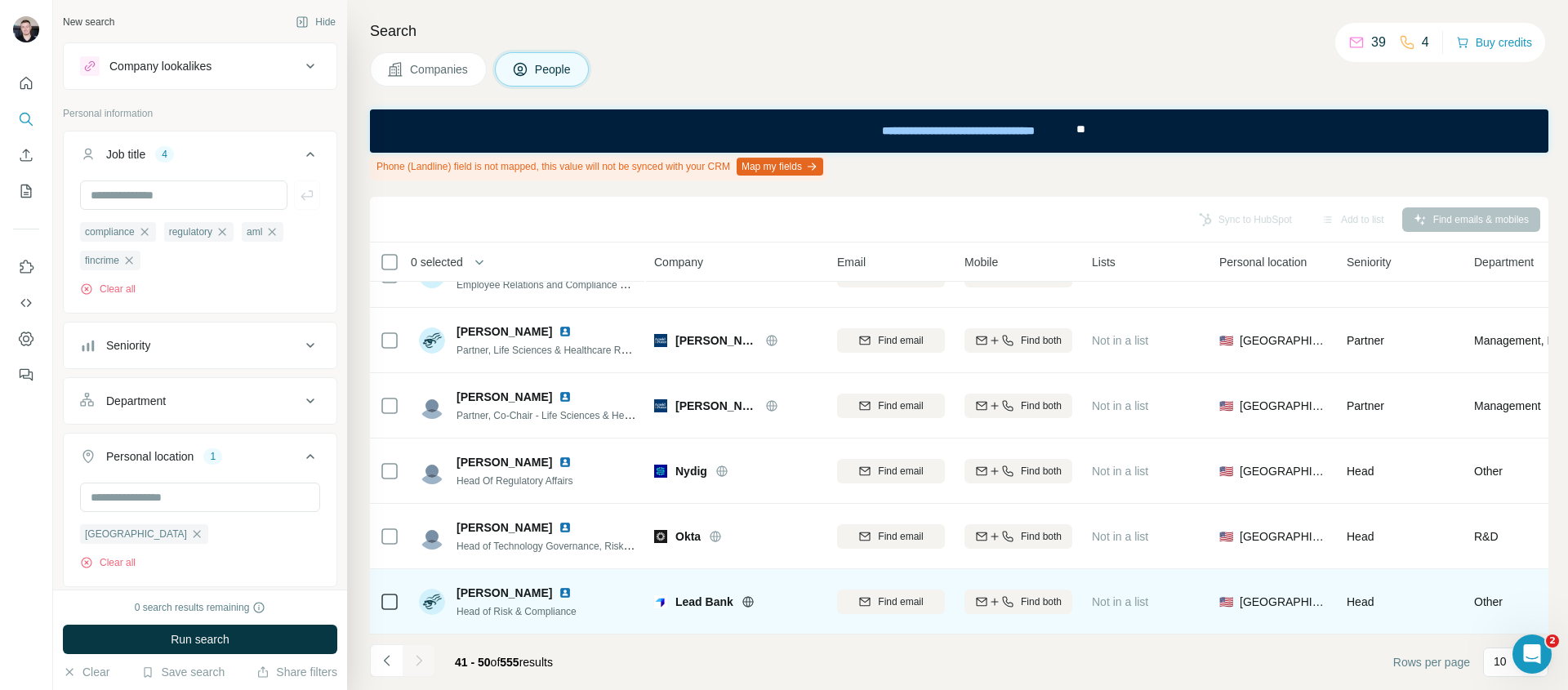
click at [559, 586] on img at bounding box center [565, 593] width 13 height 13
